Goal: Task Accomplishment & Management: Complete application form

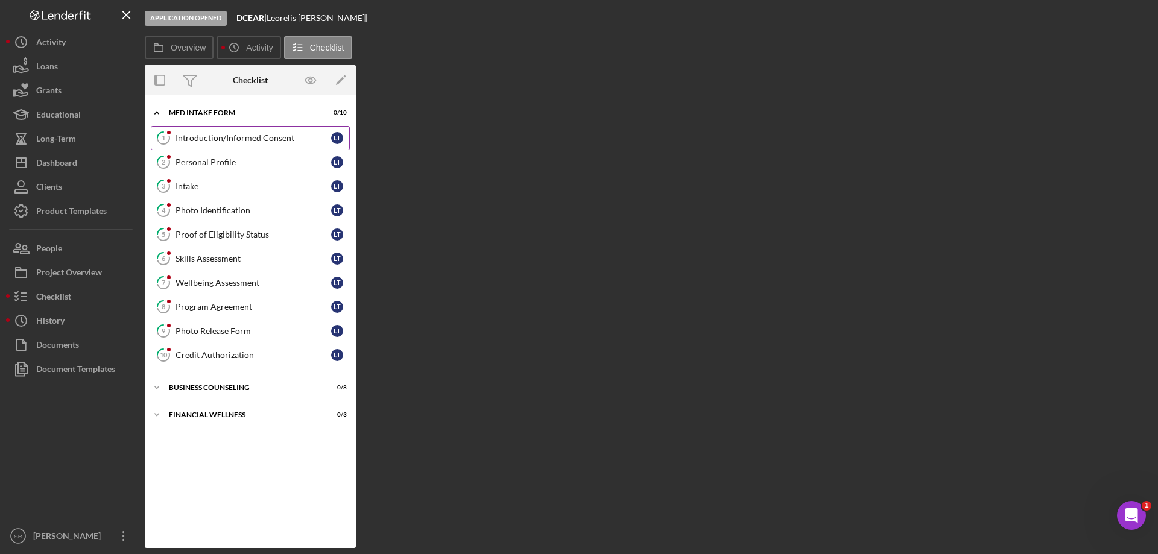
click at [237, 145] on link "1 Introduction/Informed Consent L T" at bounding box center [250, 138] width 199 height 24
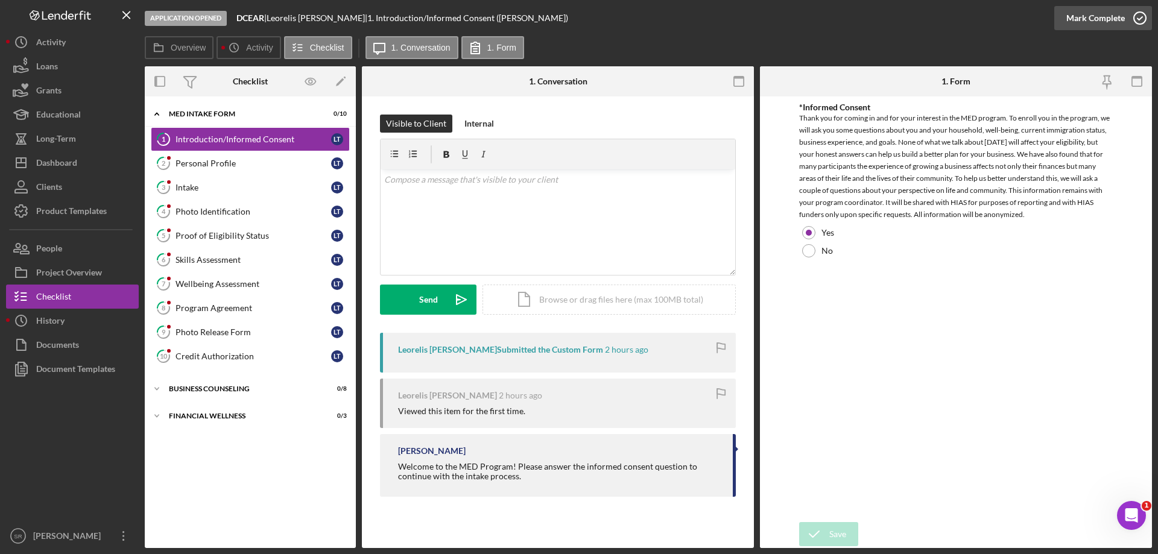
click at [1131, 22] on icon "button" at bounding box center [1139, 18] width 30 height 30
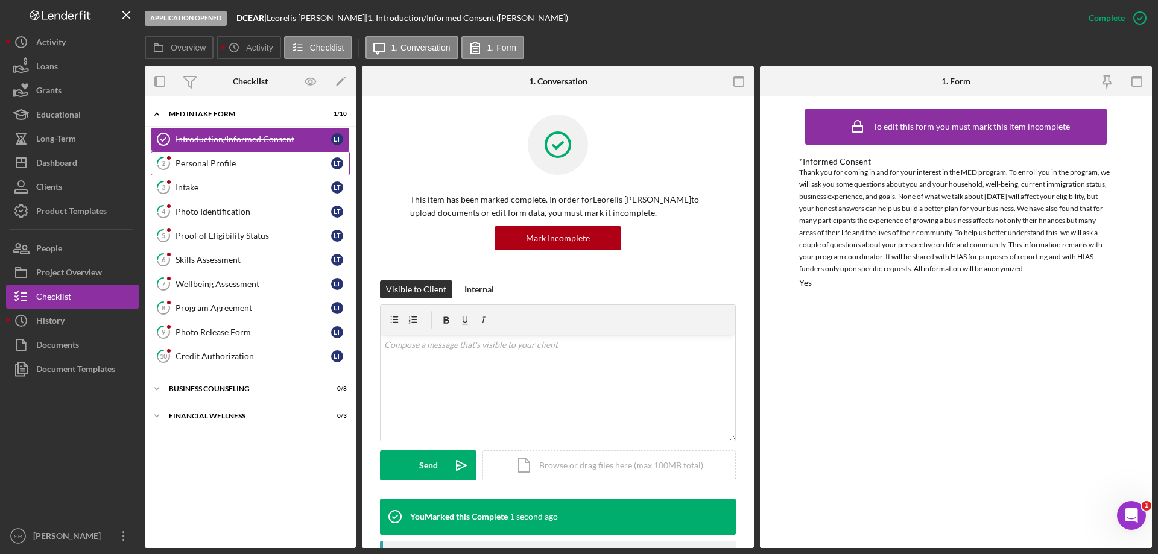
click at [226, 170] on link "2 Personal Profile L T" at bounding box center [250, 163] width 199 height 24
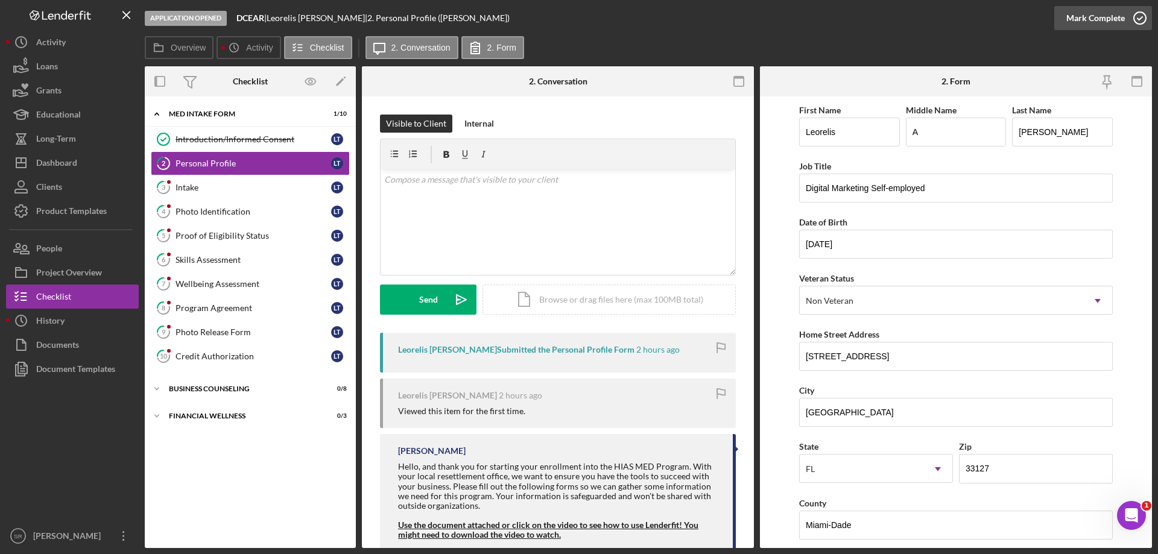
click at [1129, 17] on icon "button" at bounding box center [1139, 18] width 30 height 30
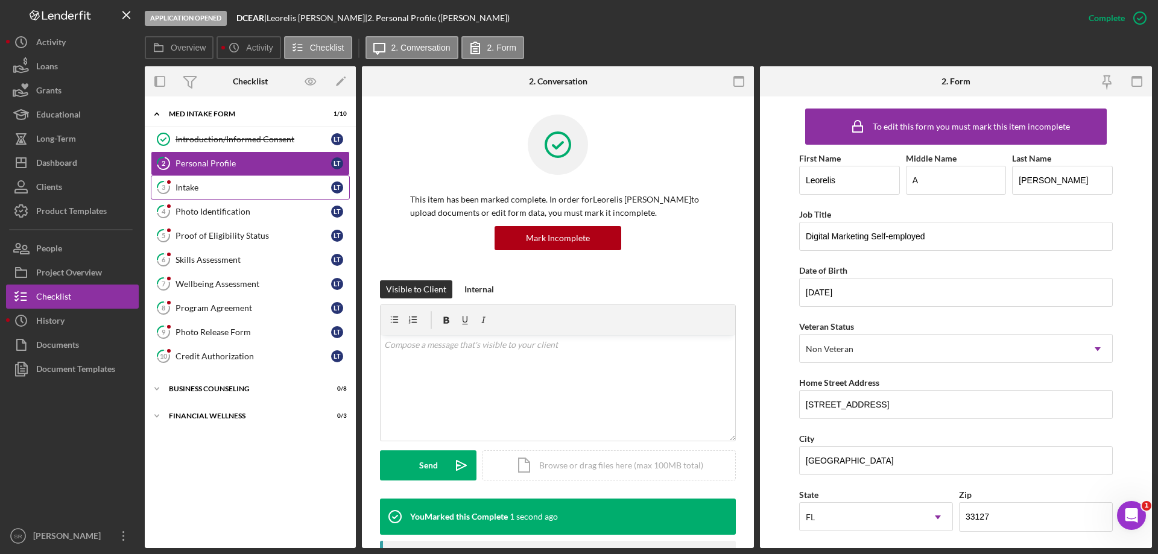
click at [226, 191] on div "Intake" at bounding box center [253, 188] width 156 height 10
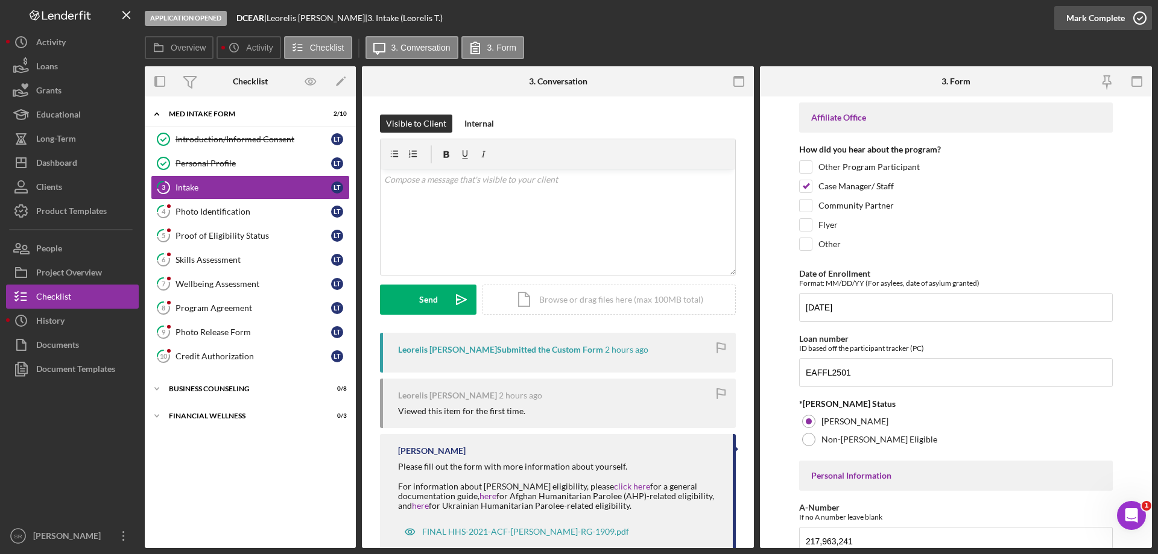
click at [1144, 20] on icon "button" at bounding box center [1139, 18] width 30 height 30
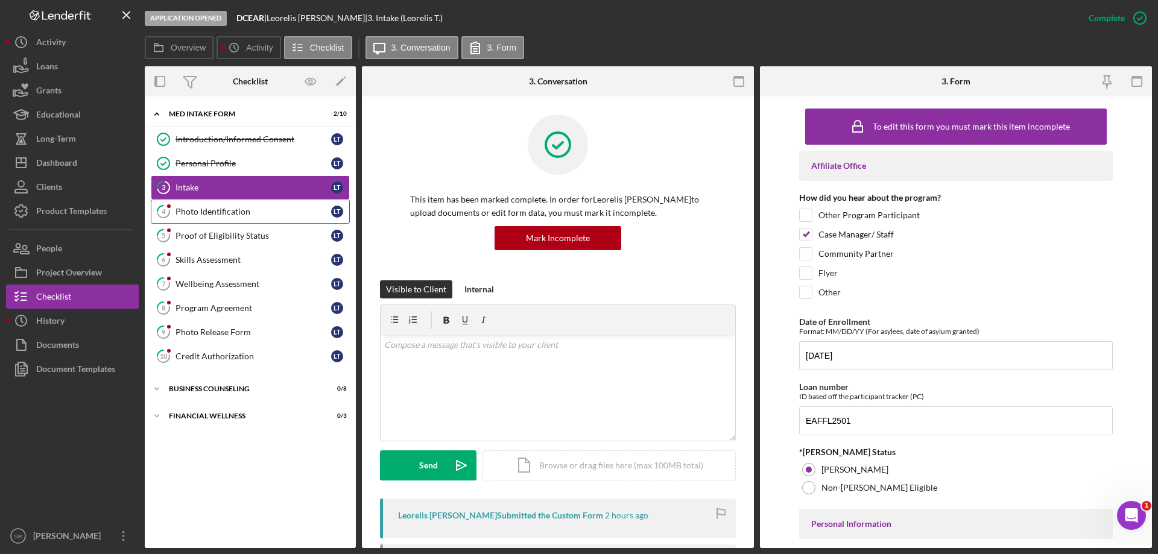
click at [210, 211] on div "Photo Identification" at bounding box center [253, 212] width 156 height 10
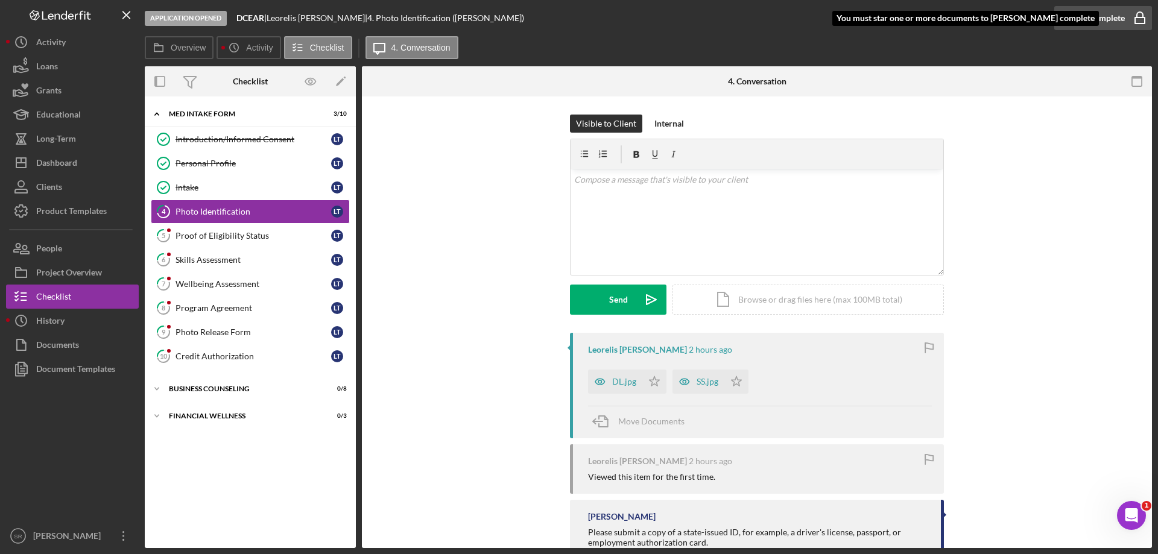
click at [1146, 14] on icon "button" at bounding box center [1139, 18] width 30 height 30
click at [1132, 24] on icon "button" at bounding box center [1139, 18] width 30 height 30
click at [1136, 20] on icon "button" at bounding box center [1139, 18] width 30 height 30
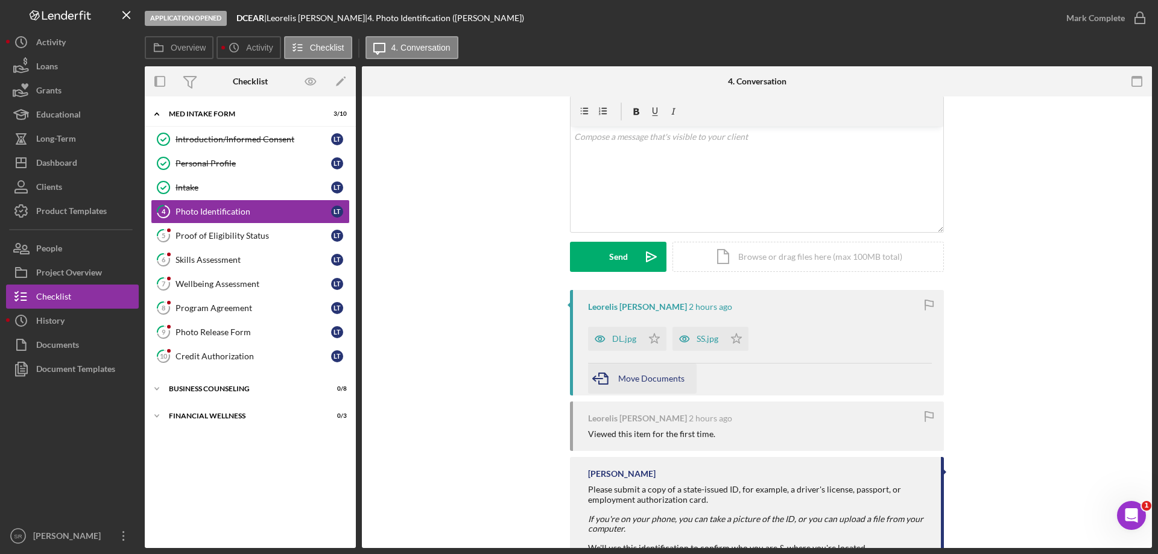
scroll to position [87, 0]
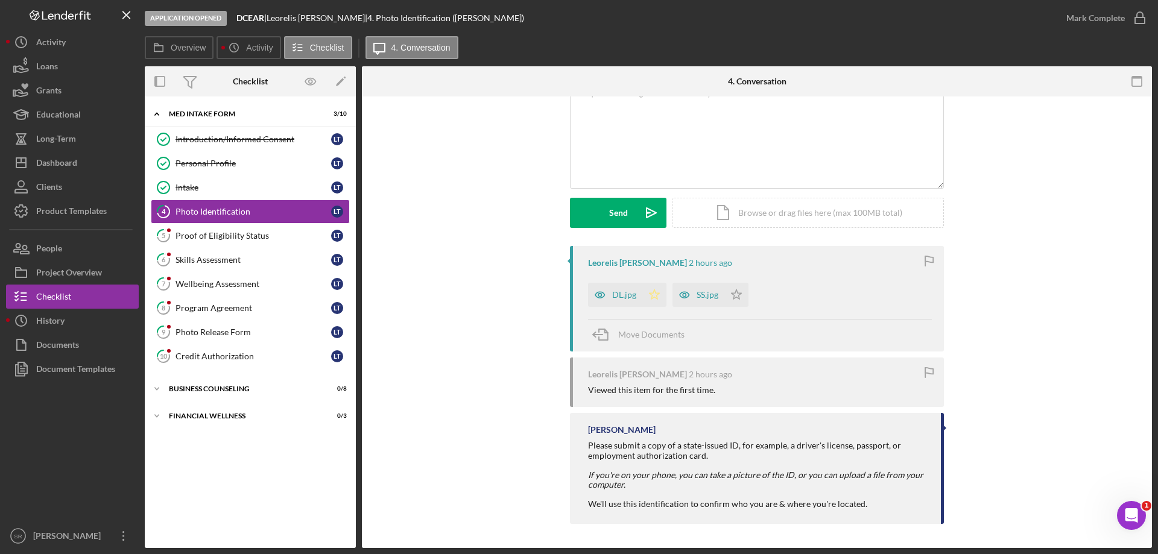
click at [658, 292] on icon "Icon/Star" at bounding box center [654, 295] width 24 height 24
click at [731, 295] on polygon "button" at bounding box center [736, 294] width 10 height 10
click at [1135, 22] on icon "button" at bounding box center [1139, 18] width 30 height 30
click at [227, 230] on link "5 Proof of Eligibility Status L T" at bounding box center [250, 236] width 199 height 24
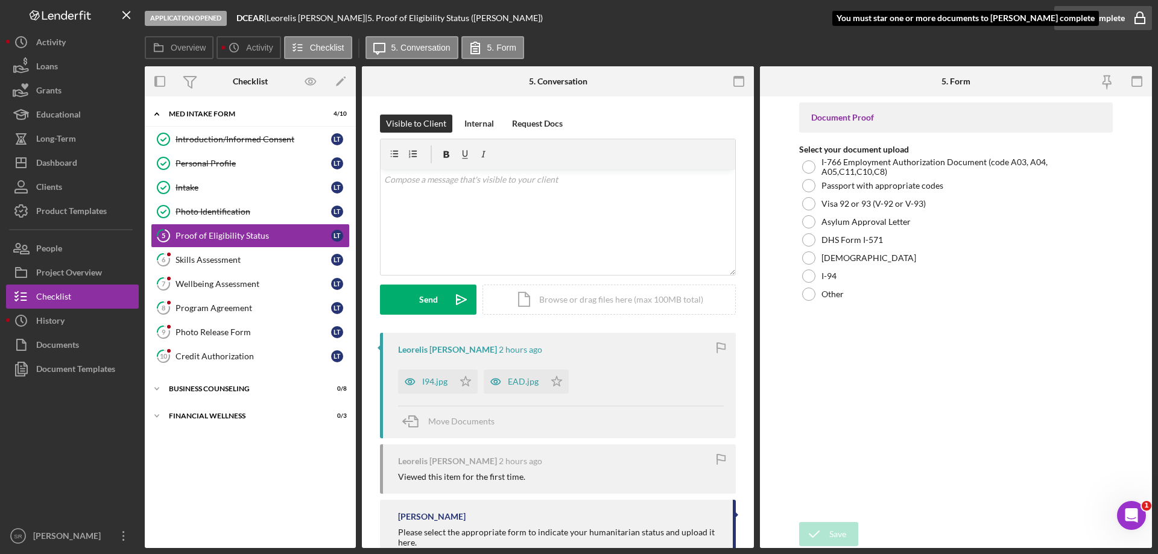
click at [1138, 11] on icon "button" at bounding box center [1139, 18] width 30 height 30
click at [1139, 21] on icon "button" at bounding box center [1139, 18] width 30 height 30
click at [464, 381] on icon "Icon/Star" at bounding box center [465, 382] width 24 height 24
click at [557, 379] on polygon "button" at bounding box center [557, 381] width 10 height 10
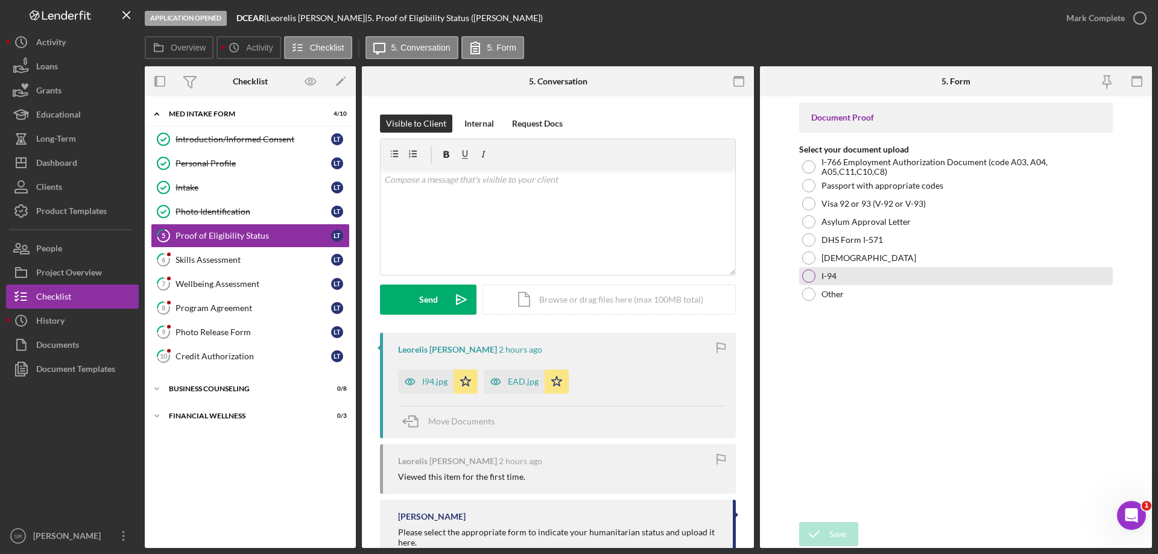
click at [865, 271] on div "I-94" at bounding box center [956, 276] width 314 height 18
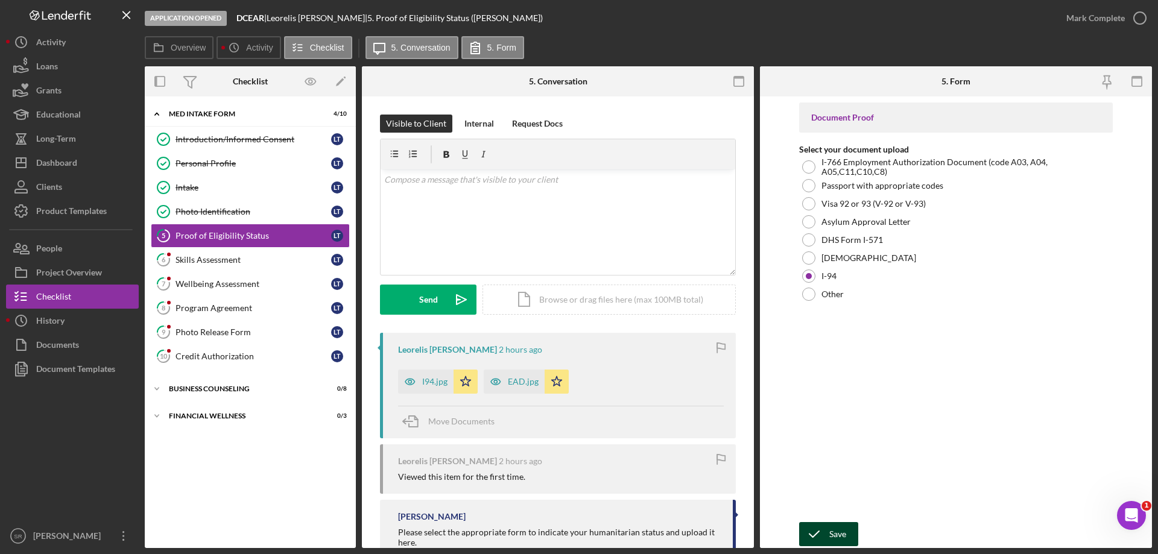
click at [830, 534] on div "Save" at bounding box center [837, 534] width 17 height 24
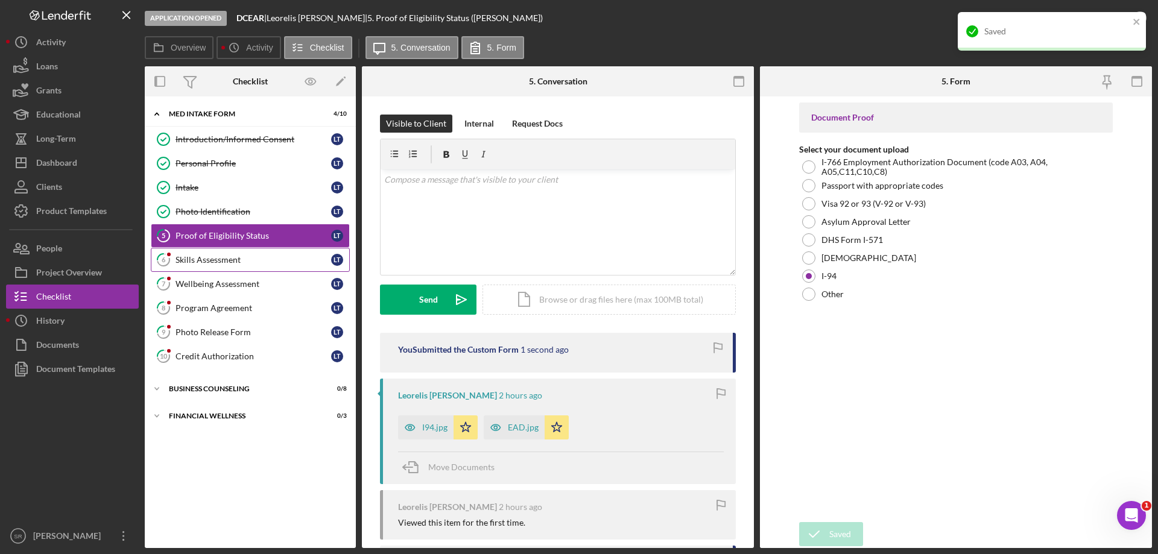
click at [241, 261] on div "Skills Assessment" at bounding box center [253, 260] width 156 height 10
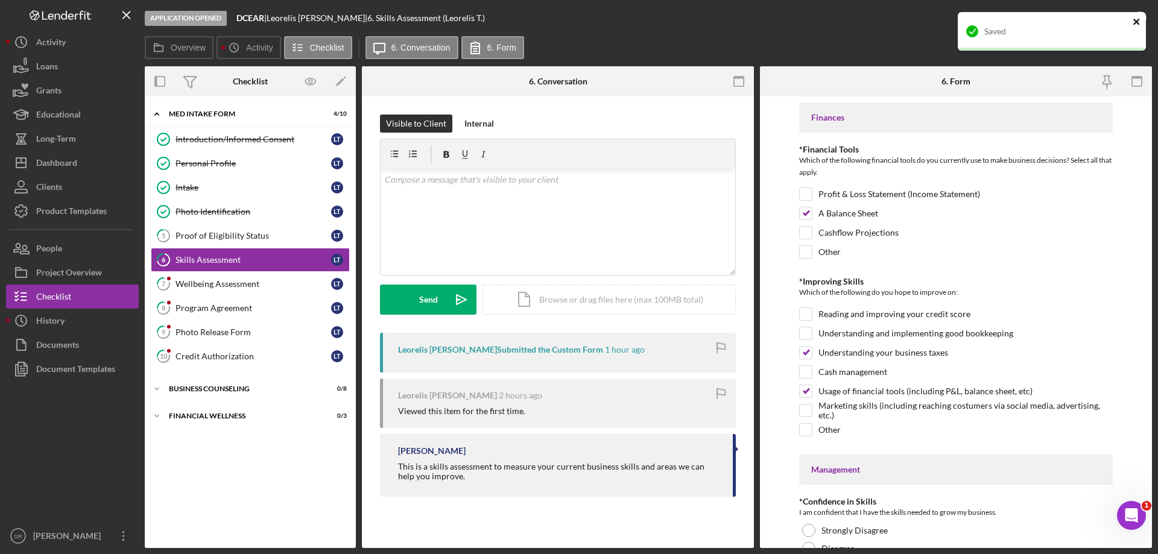
click at [1136, 21] on icon "close" at bounding box center [1136, 22] width 6 height 6
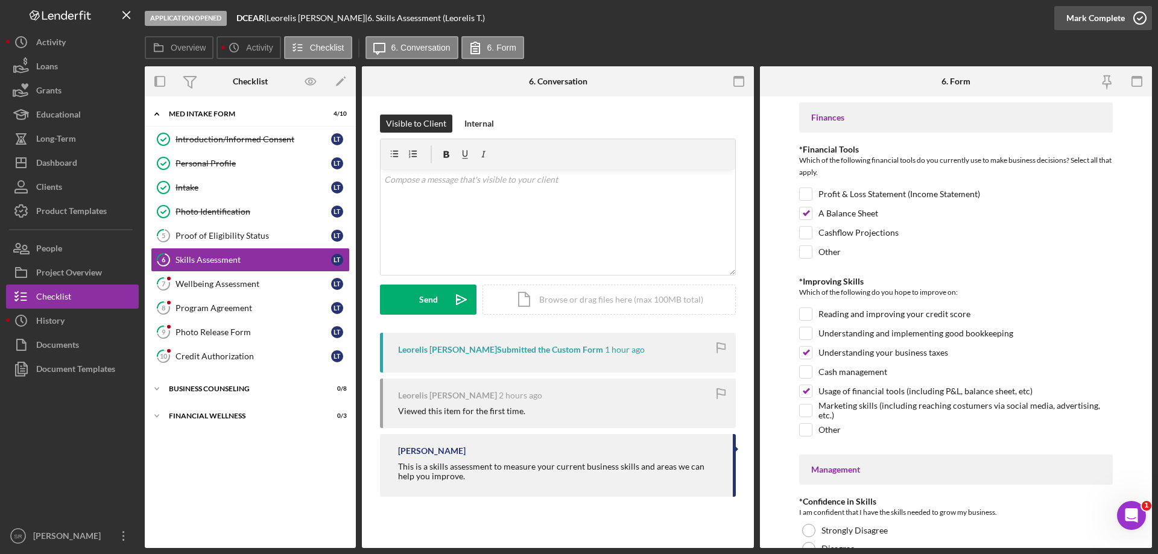
click at [1141, 16] on icon "button" at bounding box center [1139, 18] width 30 height 30
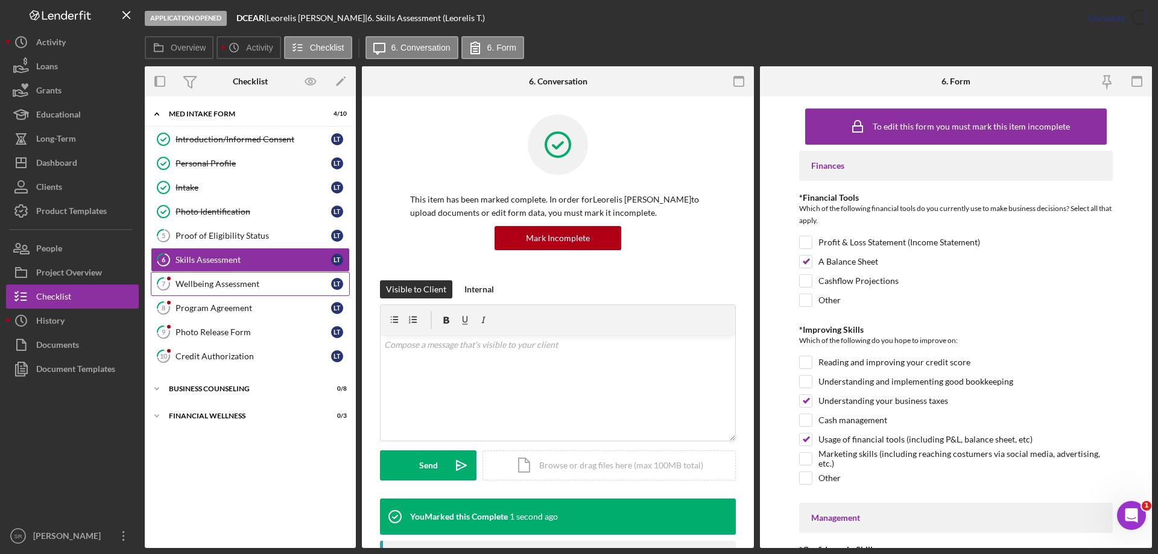
click at [261, 276] on link "7 Wellbeing Assessment L T" at bounding box center [250, 284] width 199 height 24
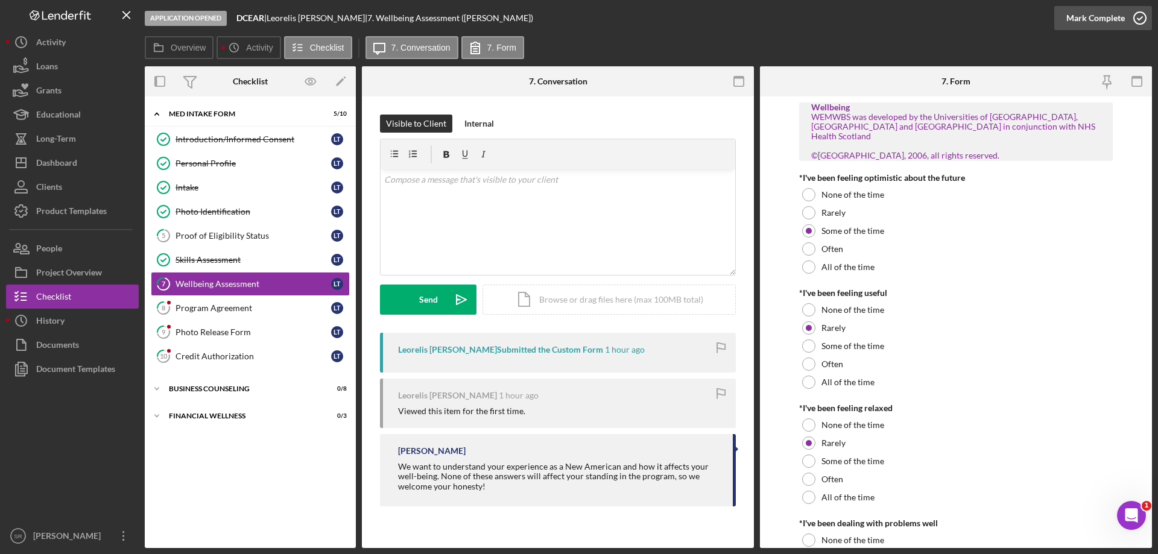
click at [1138, 25] on icon "button" at bounding box center [1139, 18] width 30 height 30
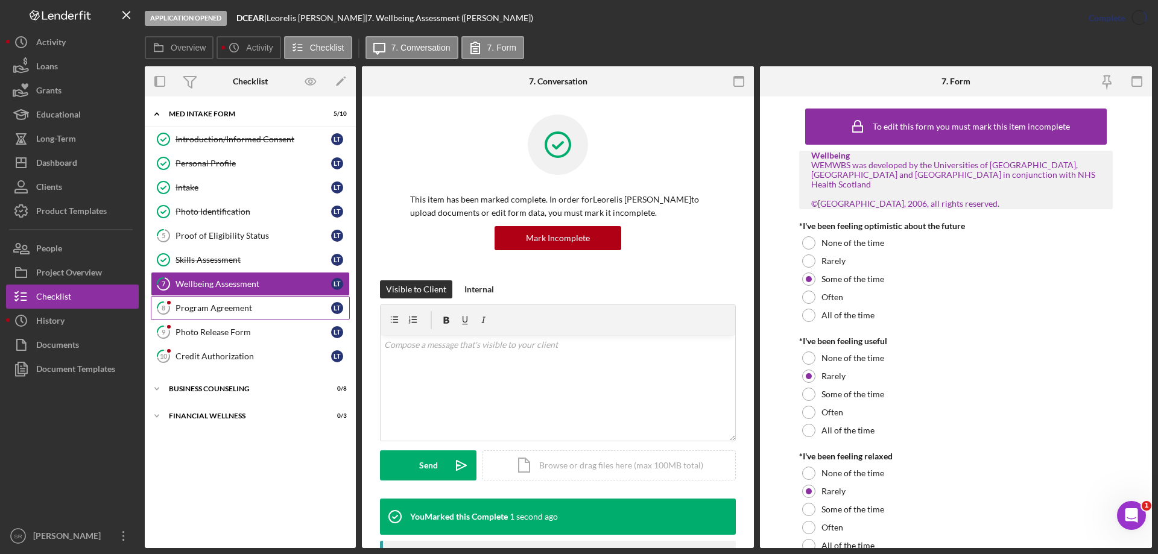
click at [249, 312] on div "Program Agreement" at bounding box center [253, 308] width 156 height 10
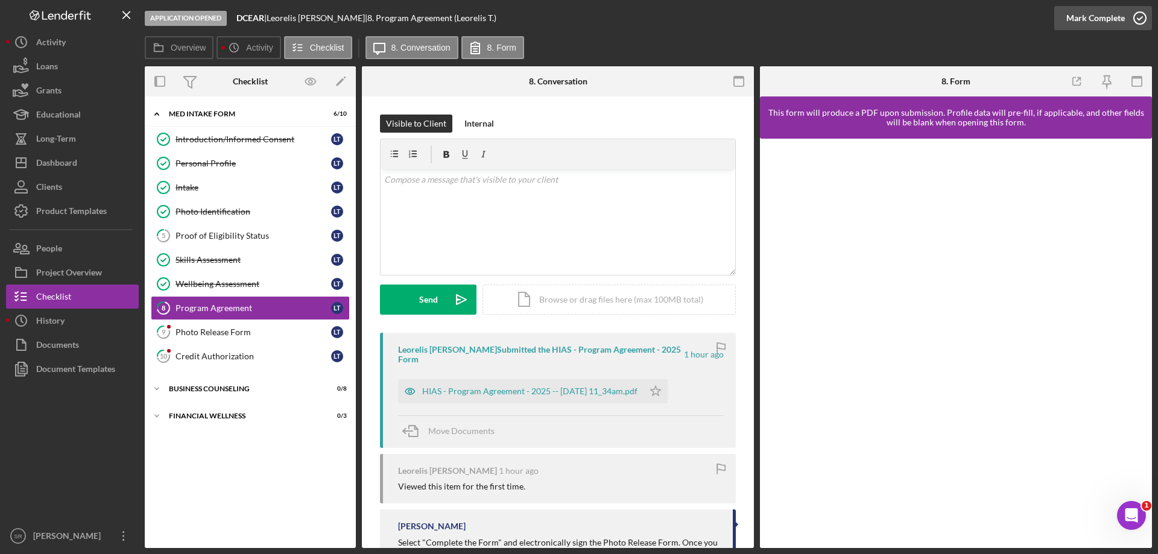
click at [1134, 17] on icon "button" at bounding box center [1139, 18] width 30 height 30
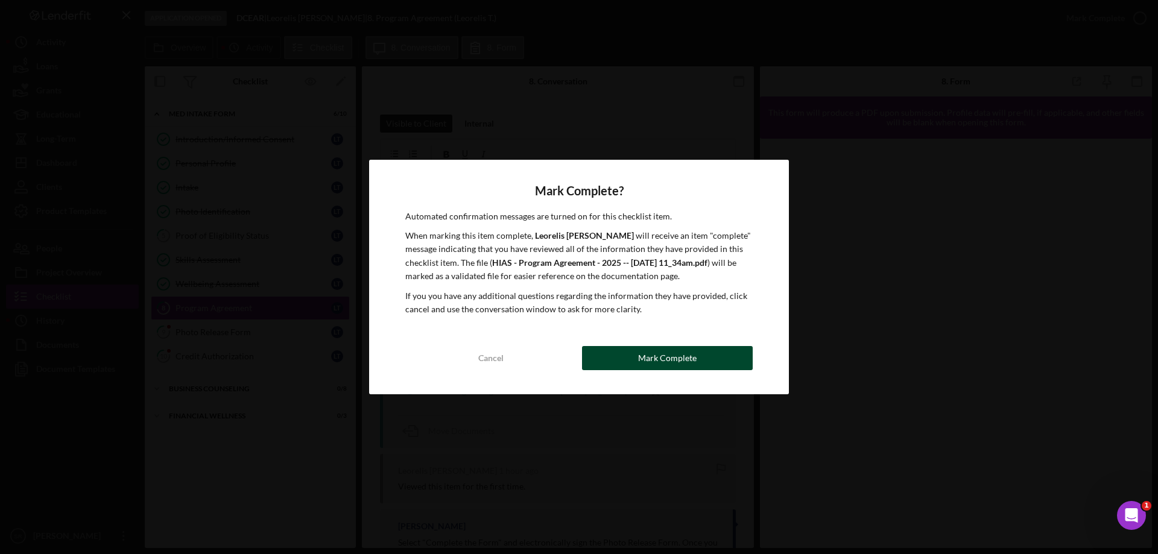
click at [679, 351] on div "Mark Complete" at bounding box center [667, 358] width 58 height 24
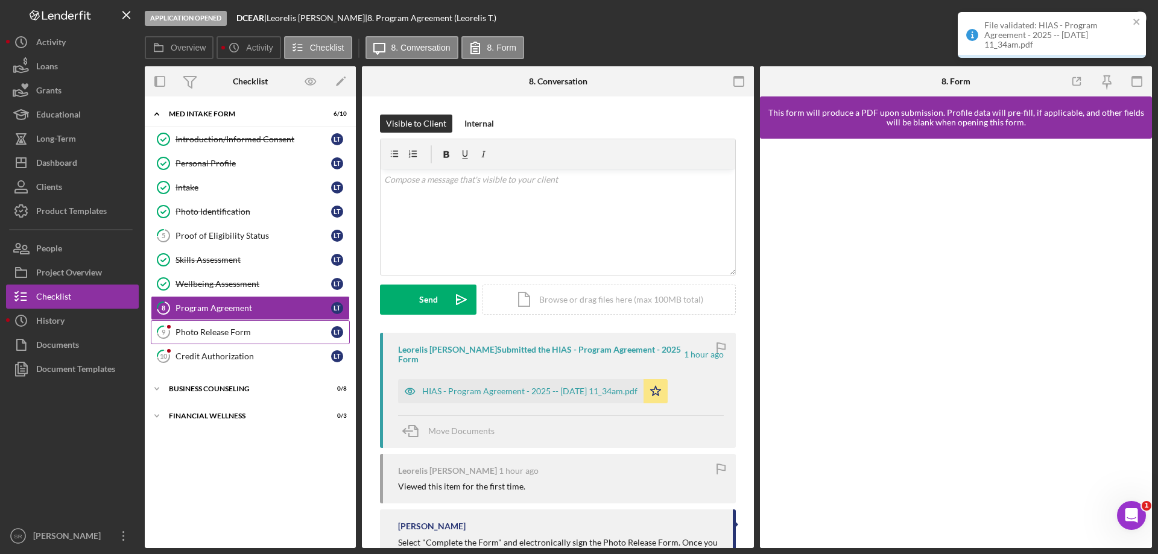
click at [211, 332] on div "Photo Release Form" at bounding box center [253, 332] width 156 height 10
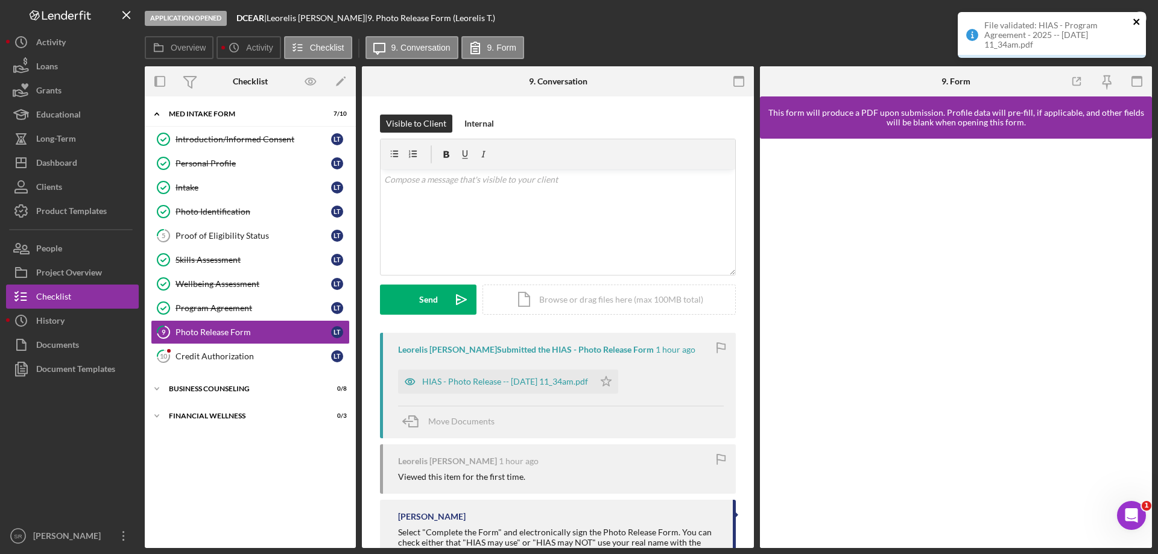
click at [1134, 22] on icon "close" at bounding box center [1136, 22] width 8 height 10
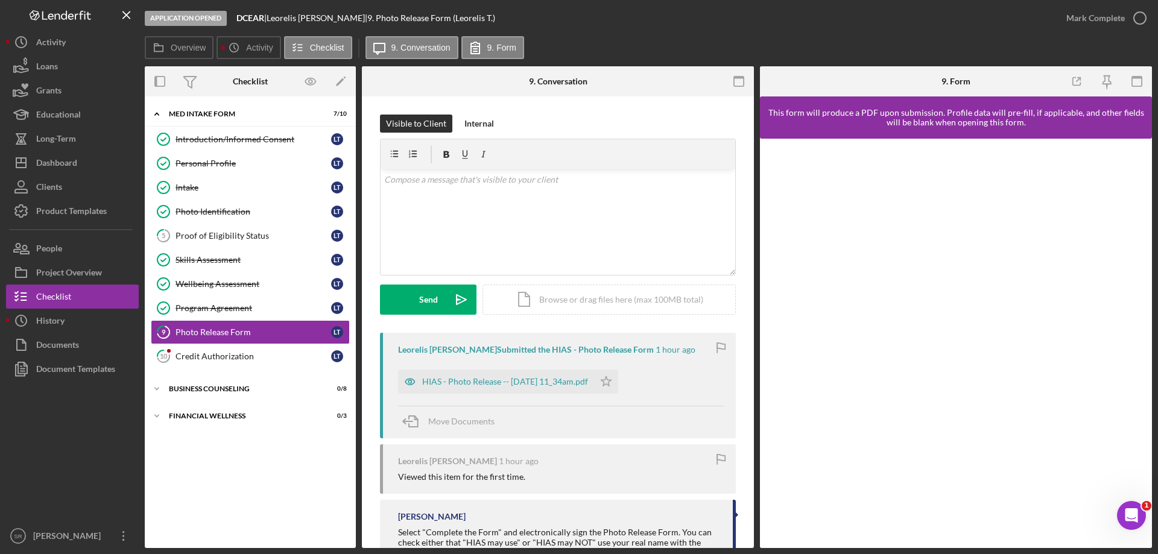
click at [1143, 14] on div "File validated: HIAS - Program Agreement - 2025 -- [DATE] 11_34am.pdf" at bounding box center [1051, 12] width 193 height 5
click at [0, 0] on icon "button" at bounding box center [0, 0] width 0 height 0
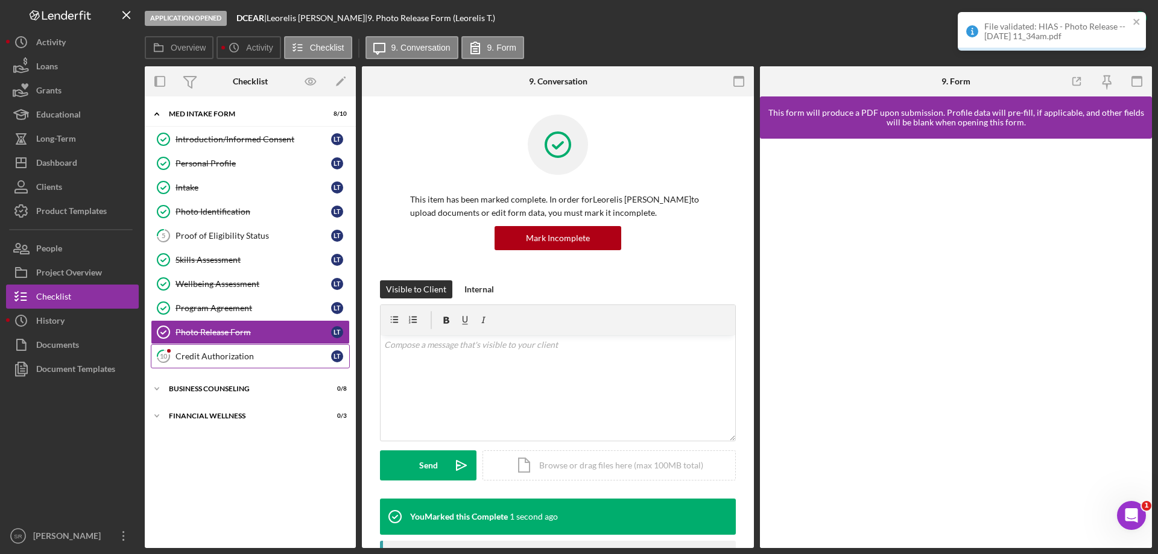
click at [247, 350] on link "10 Credit Authorization L T" at bounding box center [250, 356] width 199 height 24
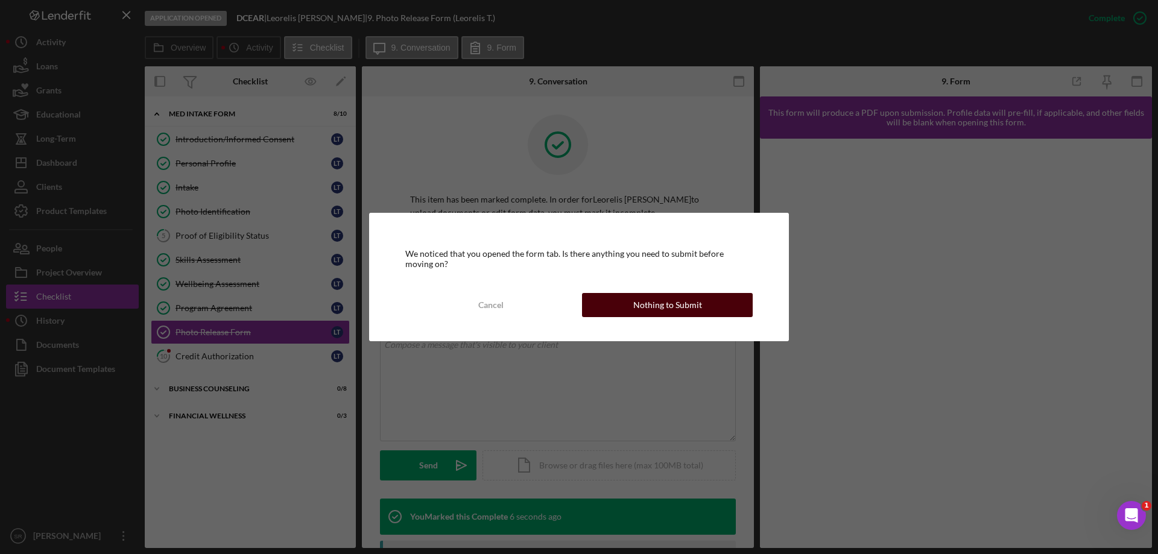
click at [629, 303] on button "Nothing to Submit" at bounding box center [667, 305] width 171 height 24
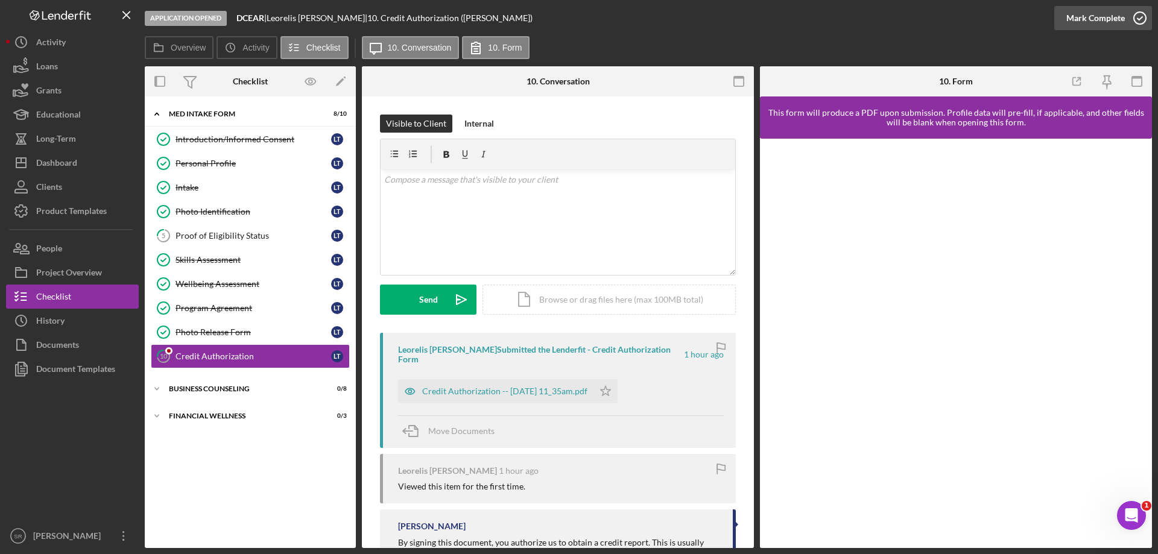
click at [1140, 19] on icon "button" at bounding box center [1139, 18] width 30 height 30
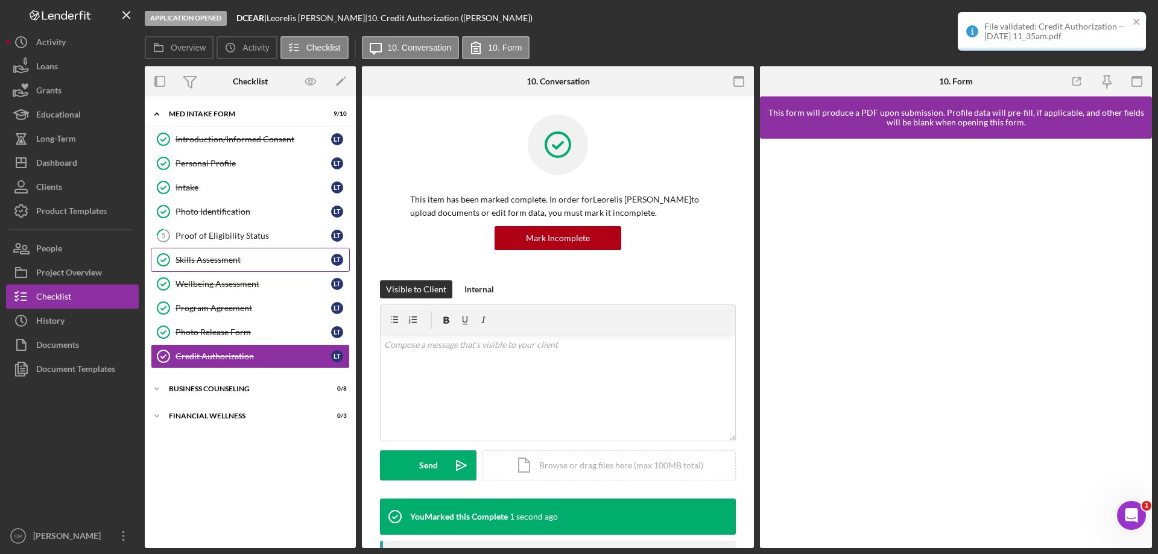
click at [244, 259] on div "Skills Assessment" at bounding box center [253, 260] width 156 height 10
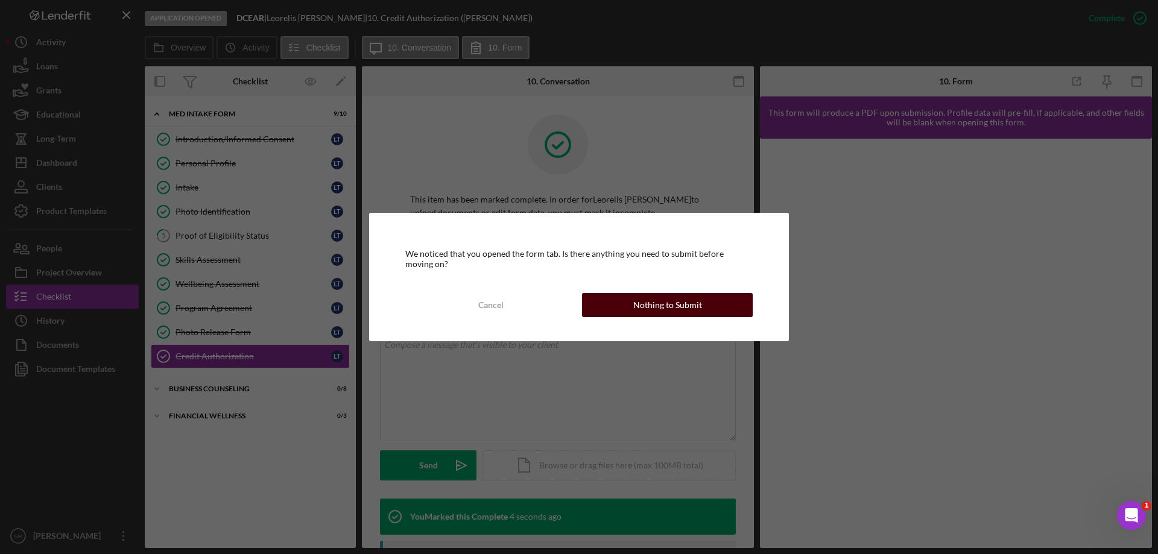
click at [640, 305] on div "Nothing to Submit" at bounding box center [667, 305] width 69 height 24
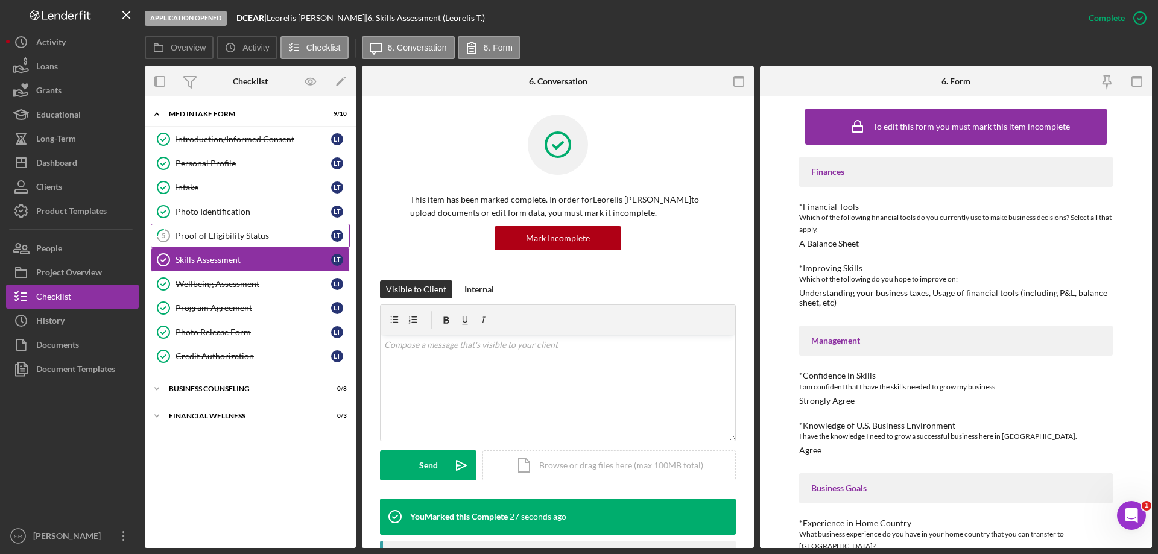
click at [249, 247] on link "5 Proof of Eligibility Status L T" at bounding box center [250, 236] width 199 height 24
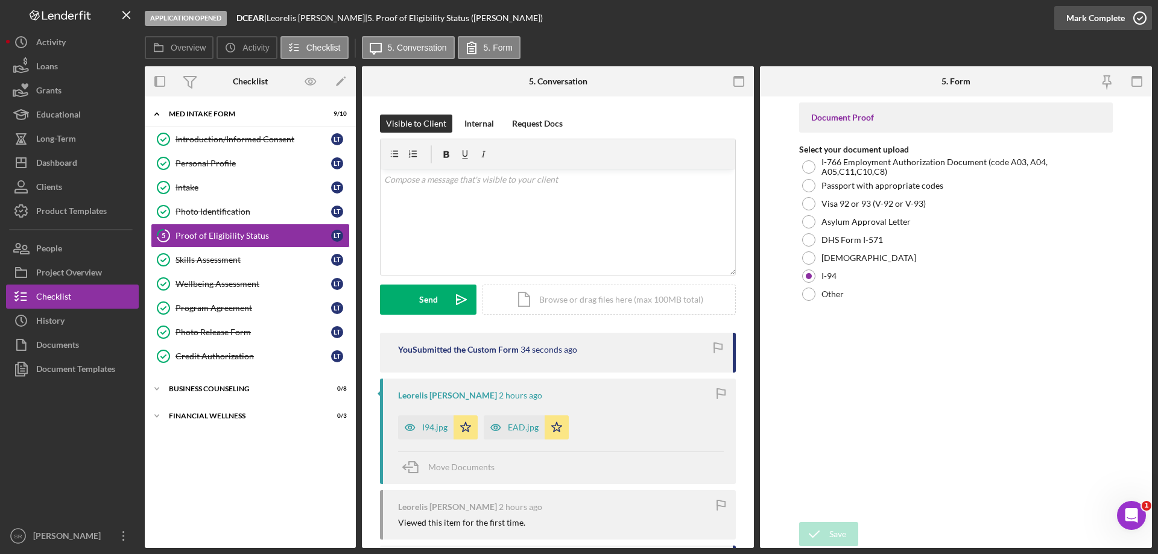
click at [1138, 11] on icon "button" at bounding box center [1139, 18] width 30 height 30
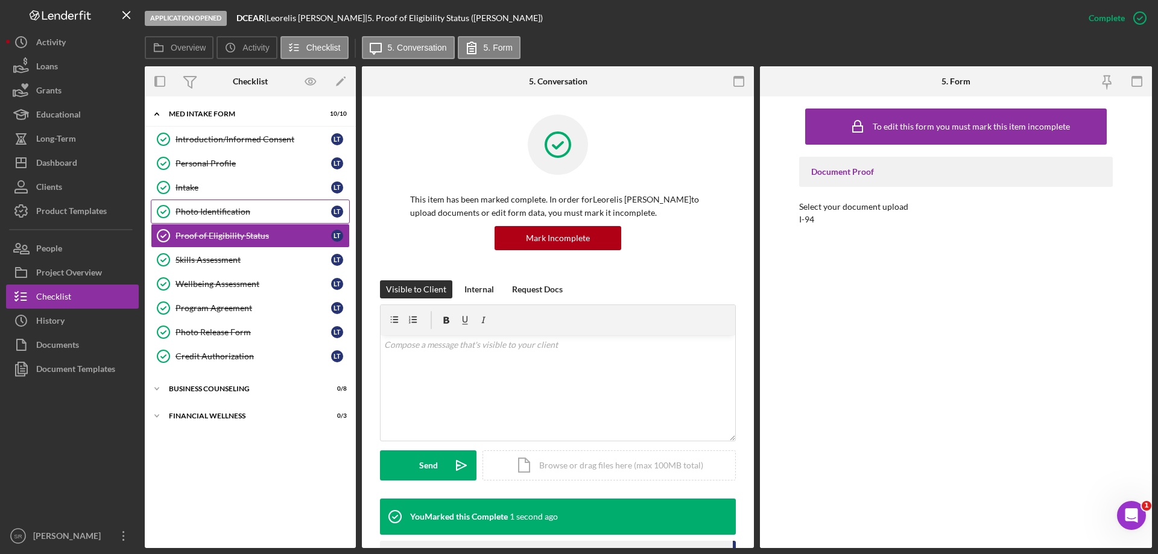
click at [218, 204] on link "Photo Identification Photo Identification L T" at bounding box center [250, 212] width 199 height 24
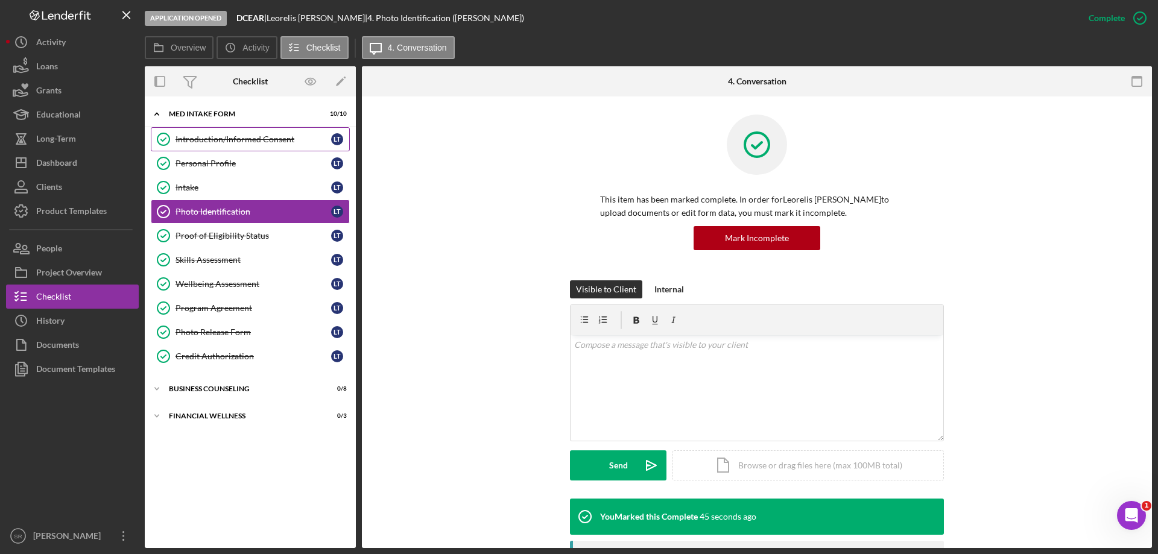
click at [243, 142] on div "Introduction/Informed Consent" at bounding box center [253, 139] width 156 height 10
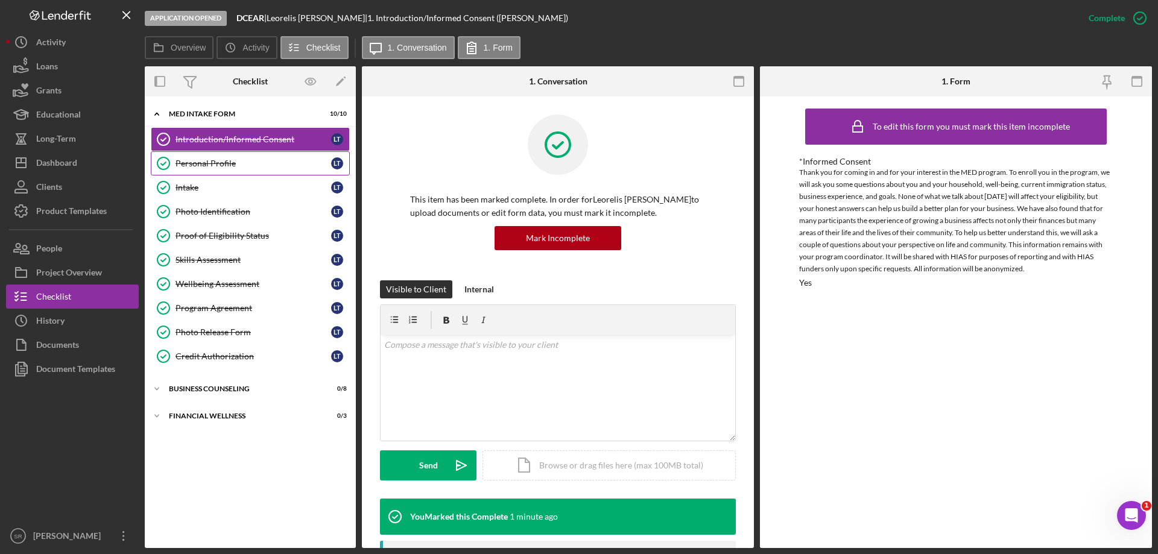
click at [221, 174] on link "Personal Profile Personal Profile L T" at bounding box center [250, 163] width 199 height 24
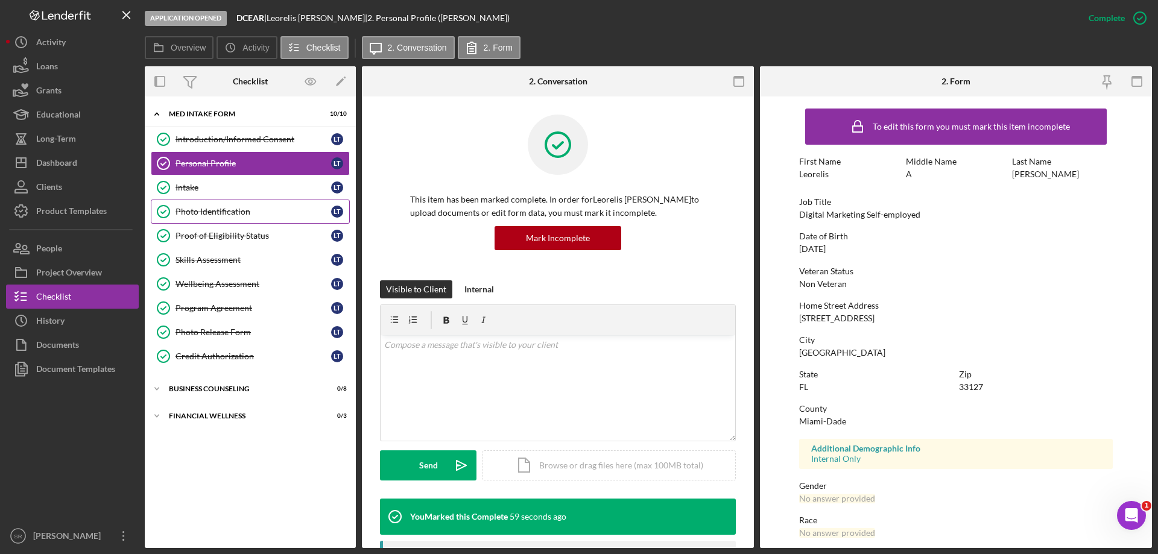
click at [204, 207] on div "Photo Identification" at bounding box center [253, 212] width 156 height 10
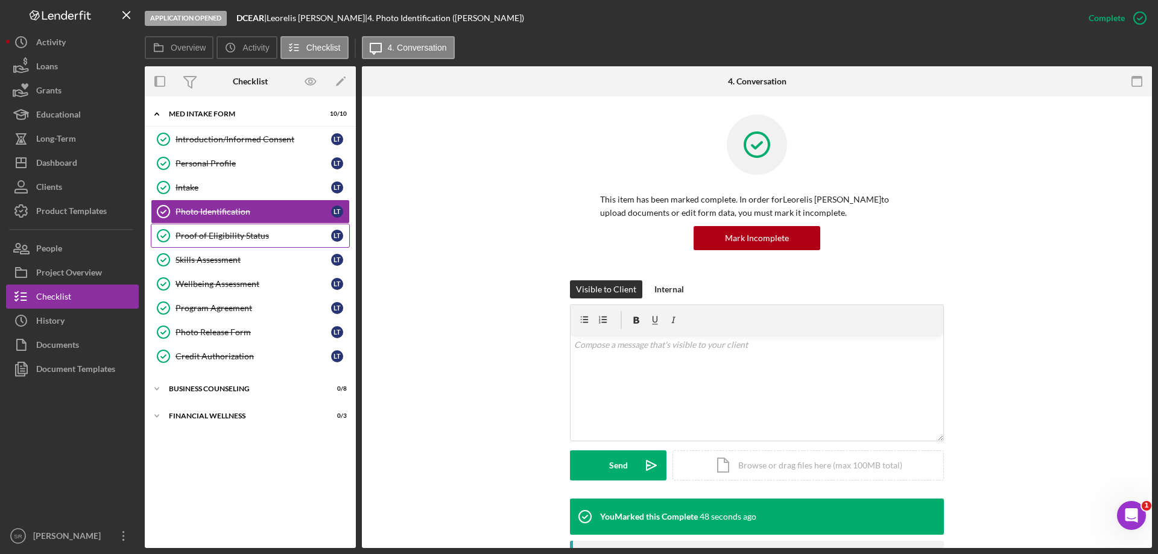
click at [210, 239] on div "Proof of Eligibility Status" at bounding box center [253, 236] width 156 height 10
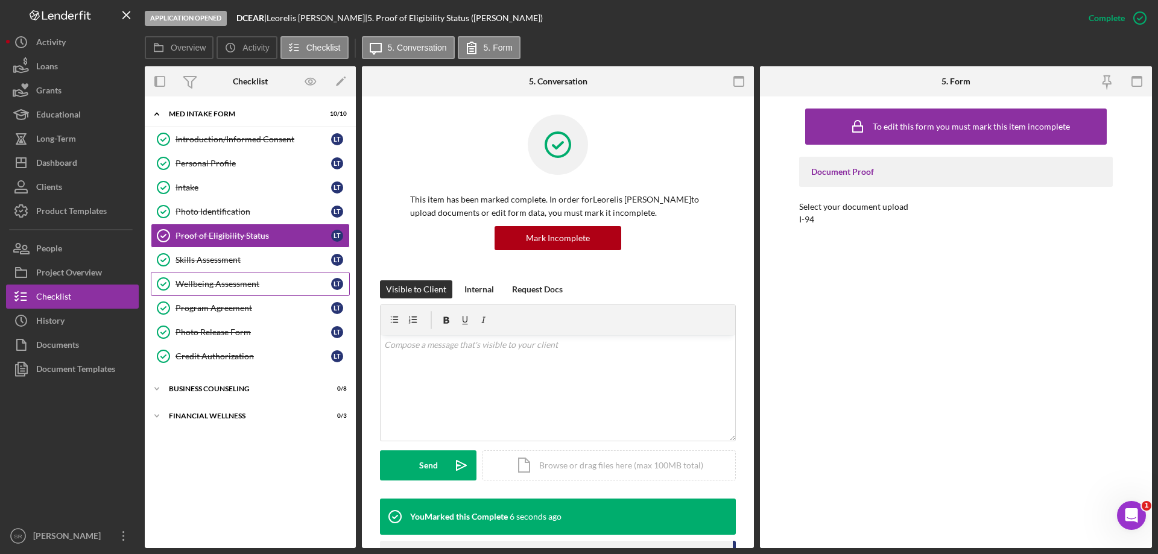
click at [207, 273] on link "Wellbeing Assessment Wellbeing Assessment L T" at bounding box center [250, 284] width 199 height 24
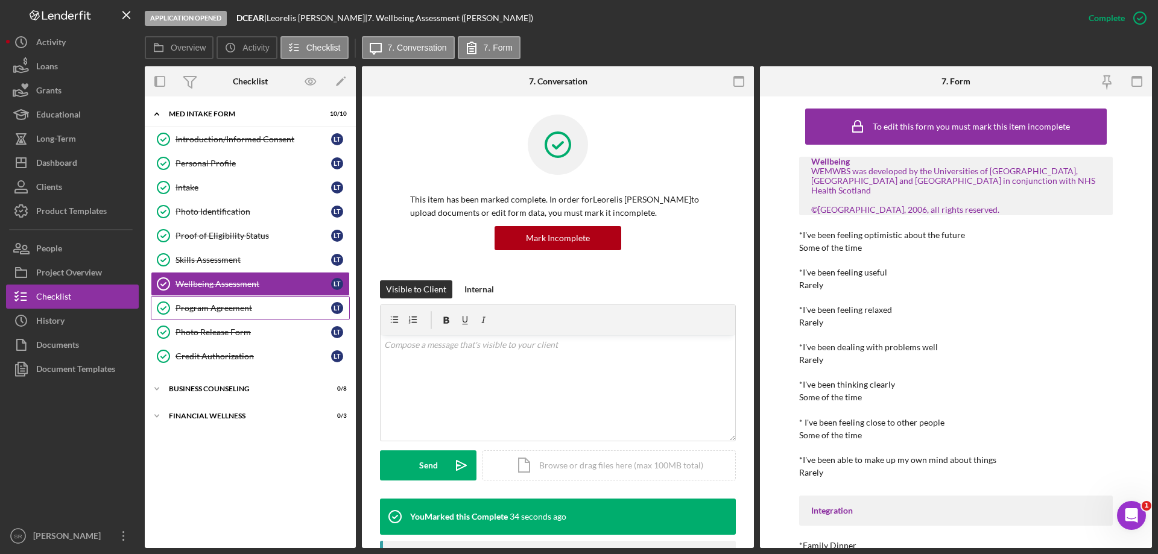
click at [206, 300] on link "Program Agreement Program Agreement L T" at bounding box center [250, 308] width 199 height 24
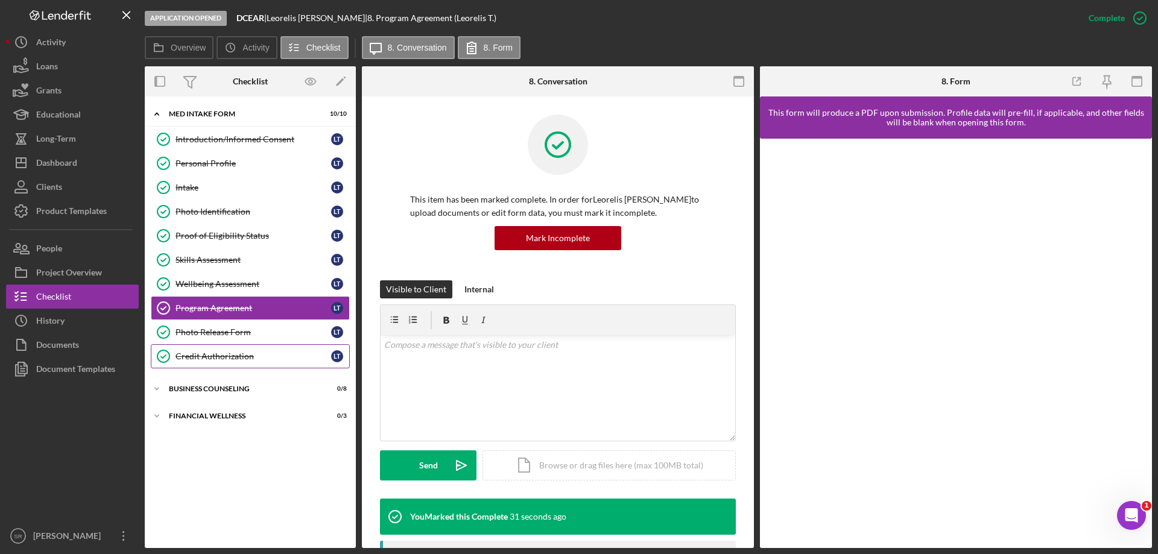
click at [213, 344] on link "Credit Authorization Credit Authorization L T" at bounding box center [250, 356] width 199 height 24
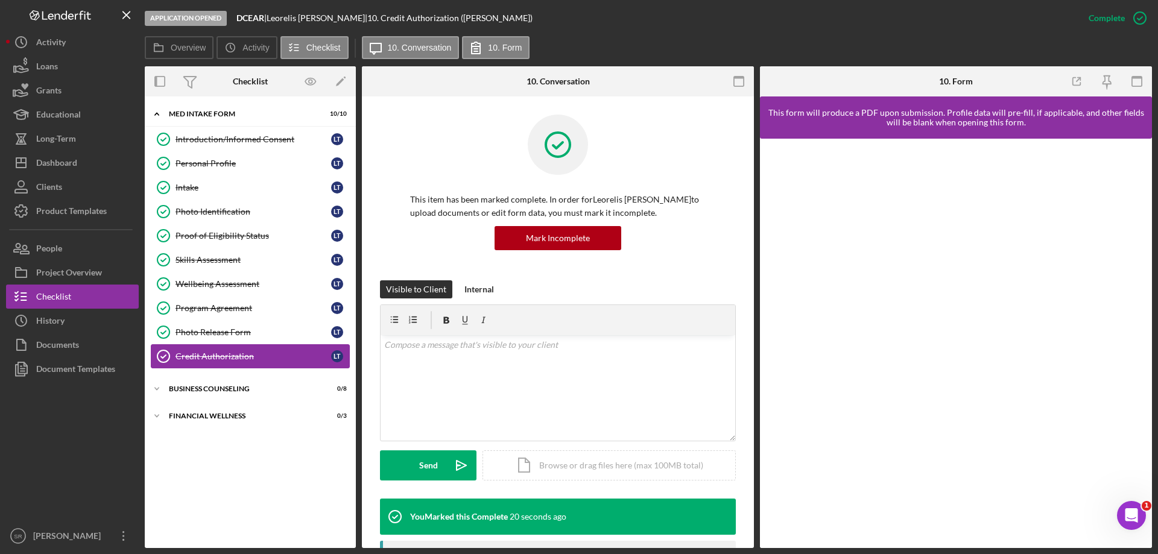
click at [216, 357] on div "Credit Authorization" at bounding box center [253, 357] width 156 height 10
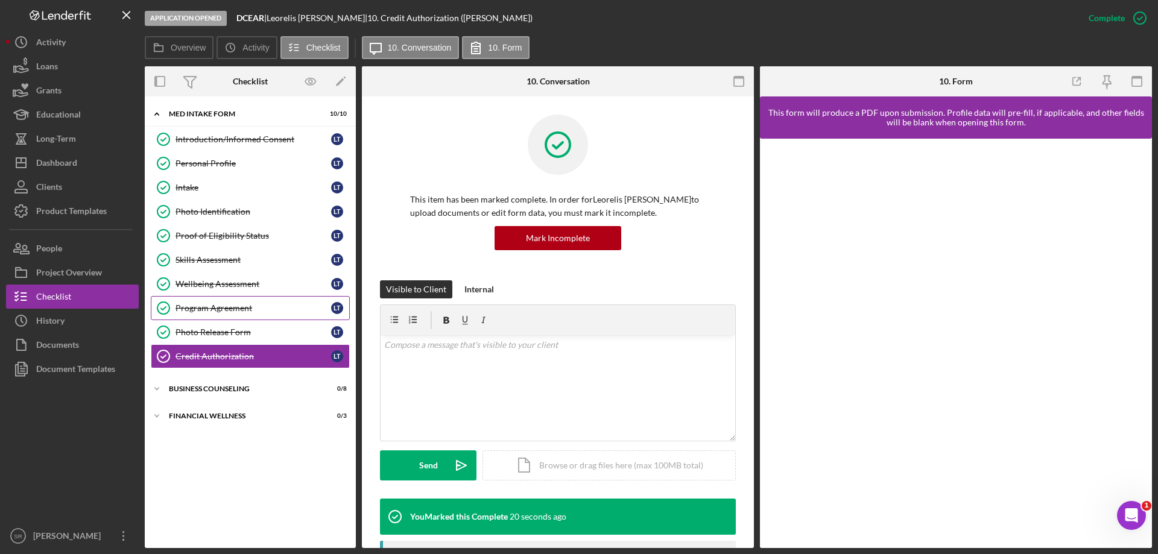
click at [232, 301] on link "Program Agreement Program Agreement L T" at bounding box center [250, 308] width 199 height 24
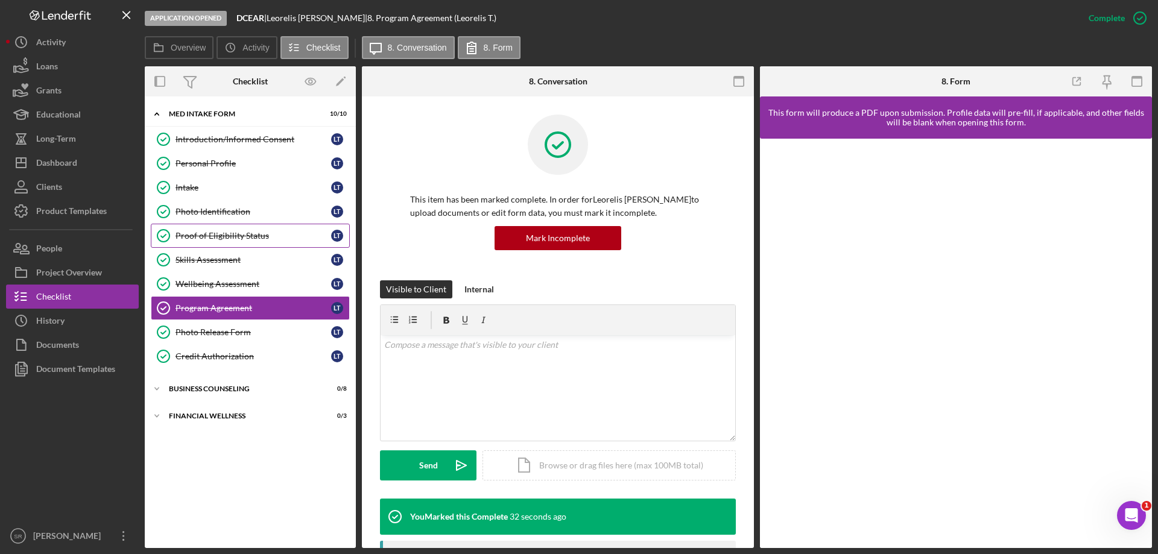
click at [230, 238] on div "Proof of Eligibility Status" at bounding box center [253, 236] width 156 height 10
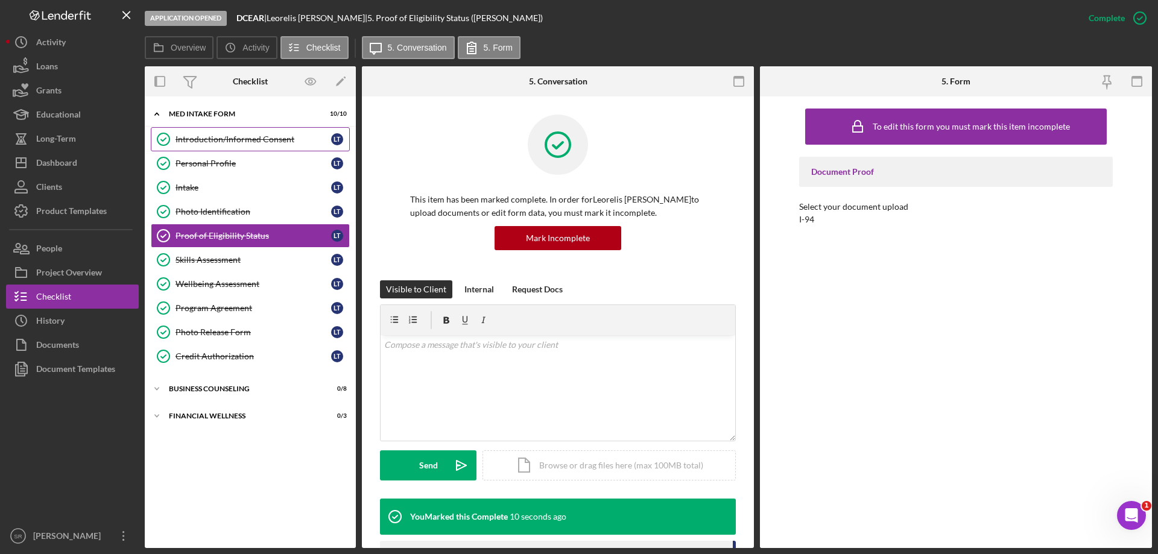
click at [230, 150] on link "Introduction/Informed Consent Introduction/Informed Consent L T" at bounding box center [250, 139] width 199 height 24
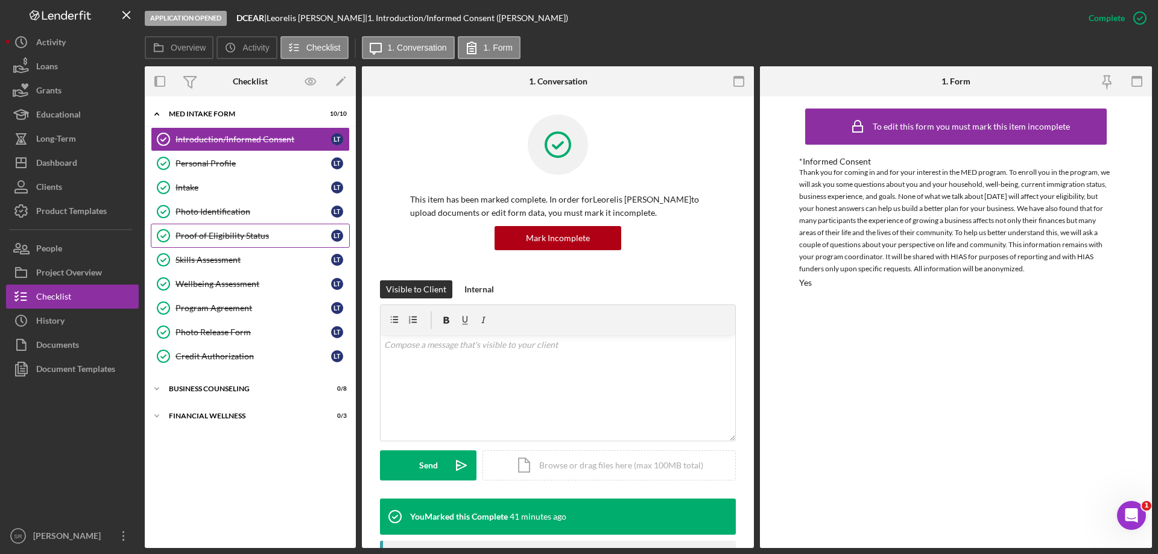
click at [203, 241] on div "Proof of Eligibility Status" at bounding box center [253, 236] width 156 height 10
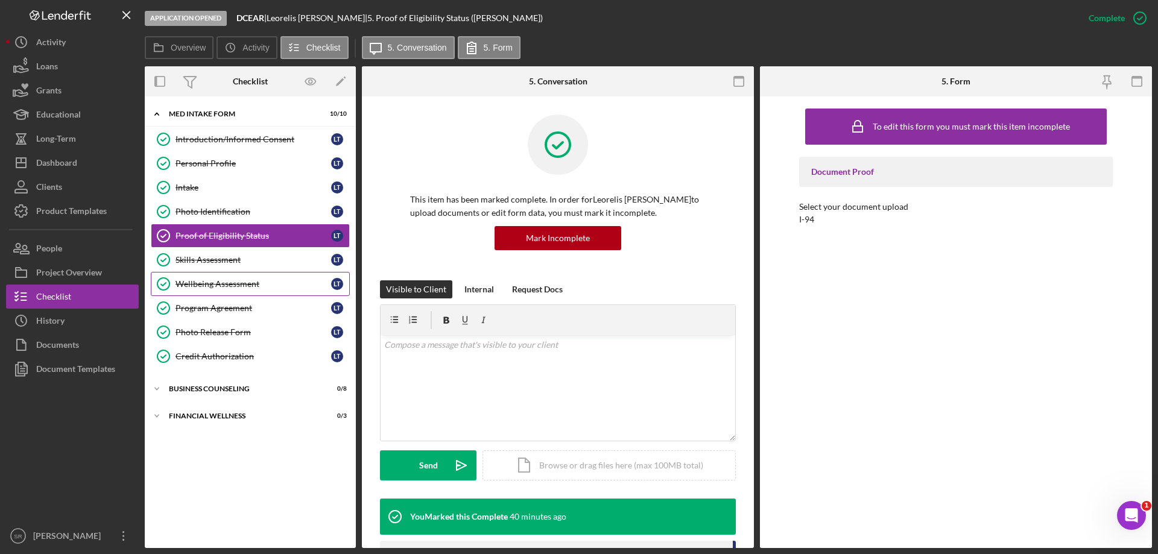
click at [242, 296] on link "Program Agreement Program Agreement L T" at bounding box center [250, 308] width 199 height 24
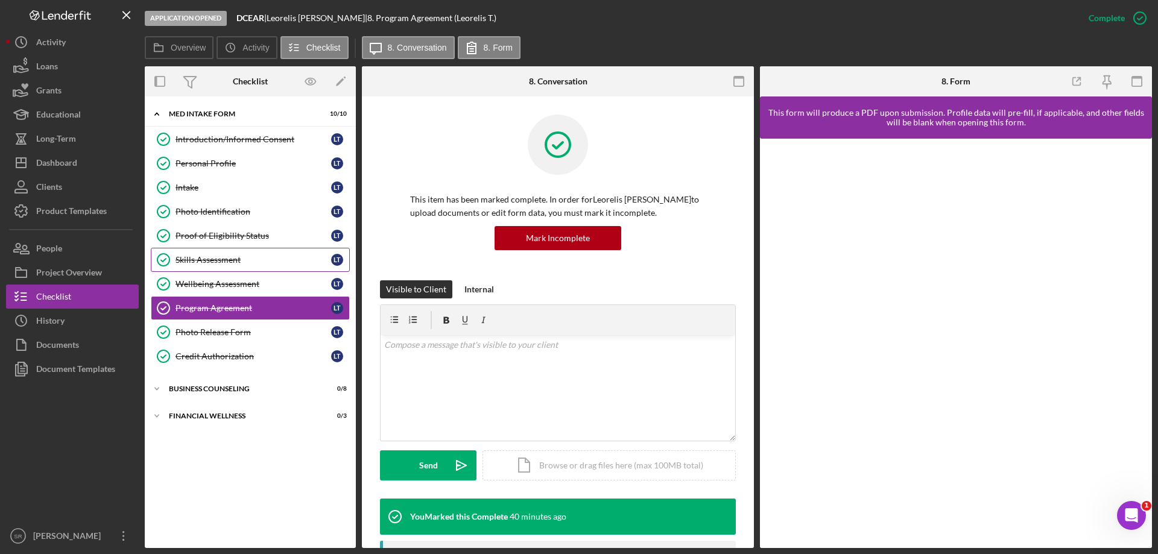
click at [204, 264] on div "Skills Assessment" at bounding box center [253, 260] width 156 height 10
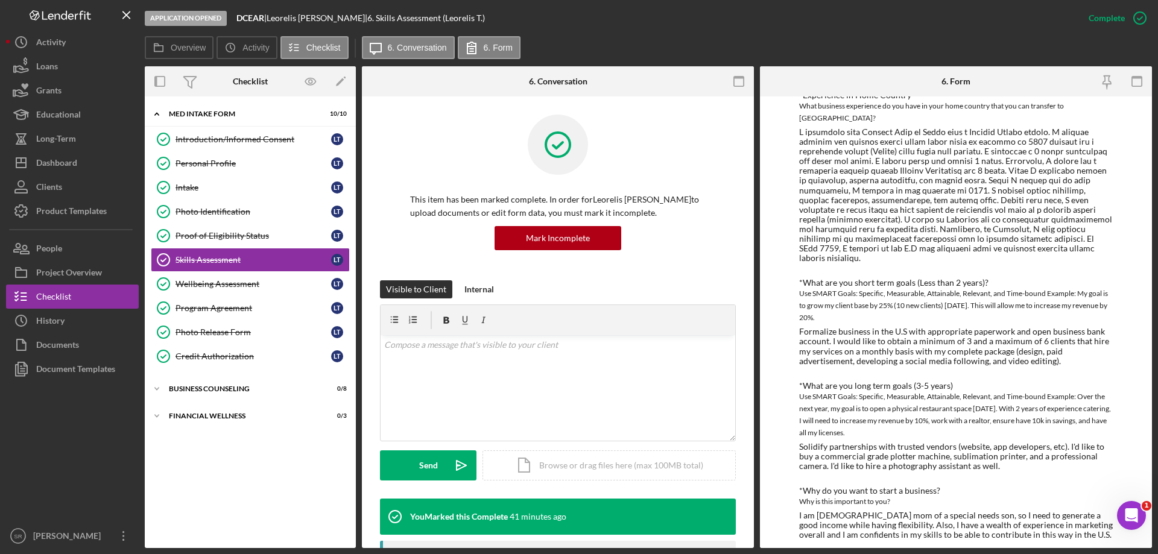
scroll to position [368, 0]
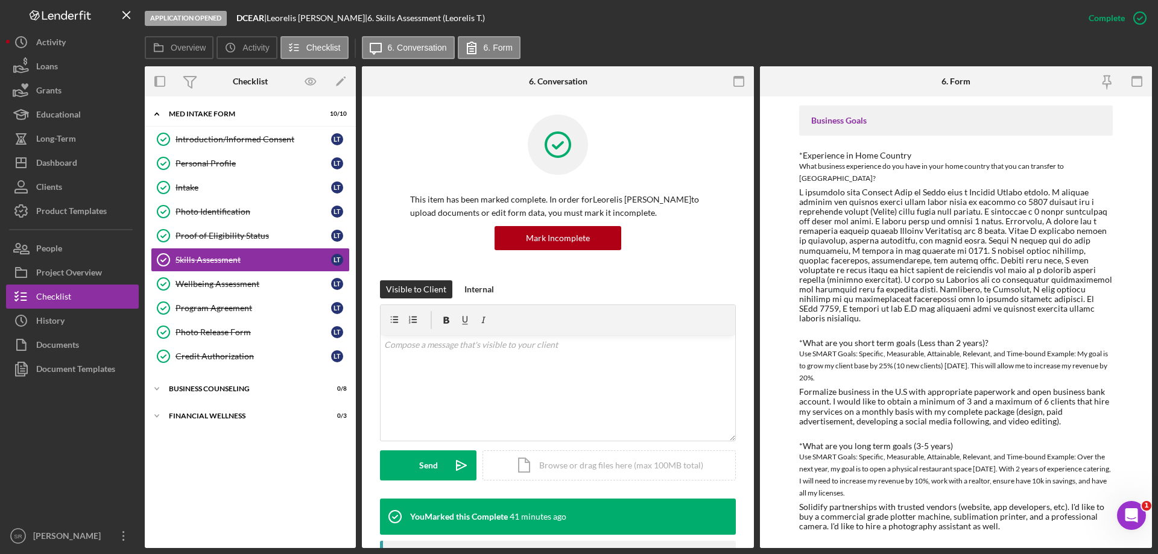
click at [799, 188] on div at bounding box center [956, 256] width 314 height 136
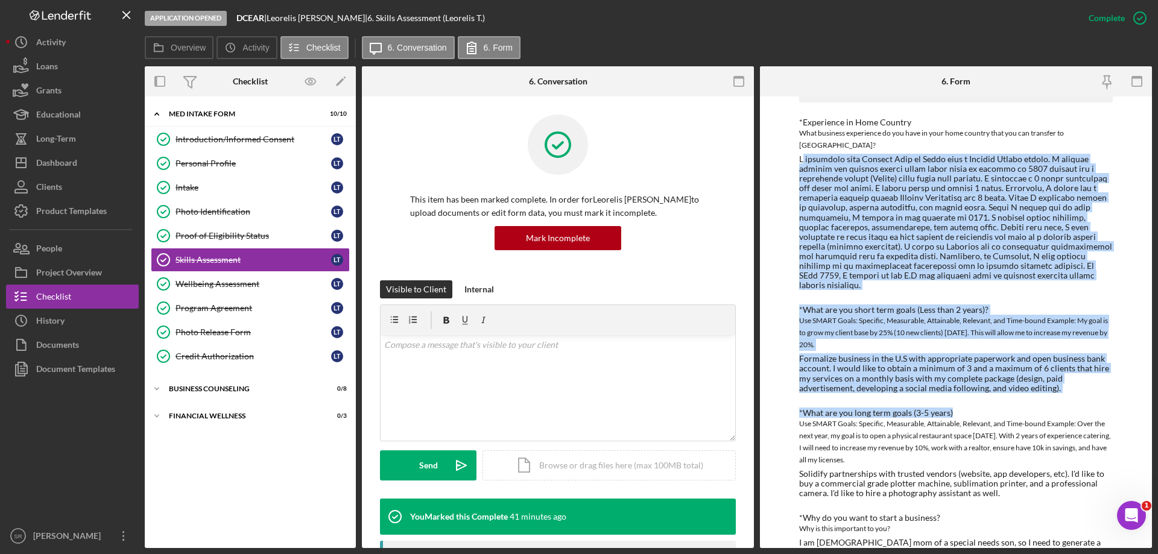
scroll to position [428, 0]
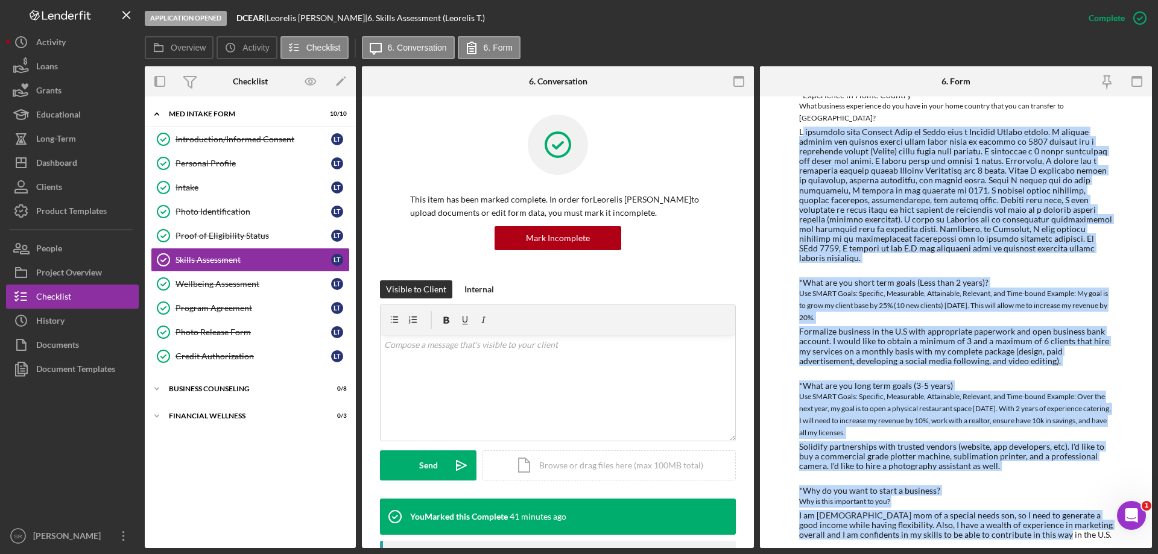
drag, startPoint x: 800, startPoint y: 188, endPoint x: 1070, endPoint y: 537, distance: 441.0
click at [1070, 537] on div "To edit this form you must mark this item incomplete Finances *Financial Tools …" at bounding box center [956, 112] width 314 height 877
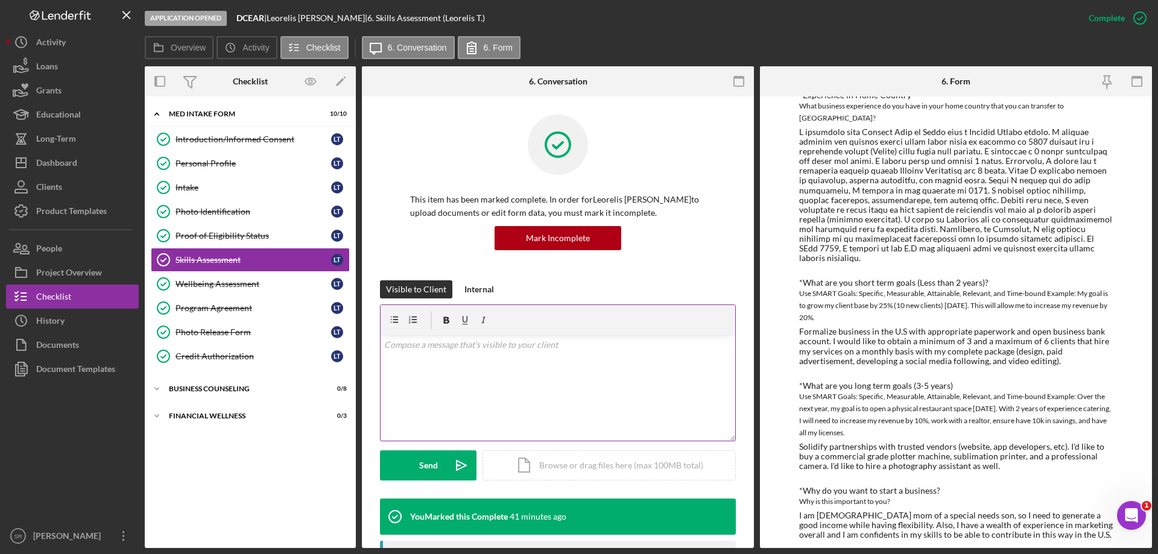
click at [727, 426] on div "v Color teal Color pink Remove color Add row above Add row below Add column bef…" at bounding box center [557, 388] width 355 height 106
drag, startPoint x: 914, startPoint y: 508, endPoint x: 1004, endPoint y: 521, distance: 91.4
click at [916, 511] on div "I am [DEMOGRAPHIC_DATA] mom of a special needs son, so I need to generate a goo…" at bounding box center [956, 525] width 314 height 29
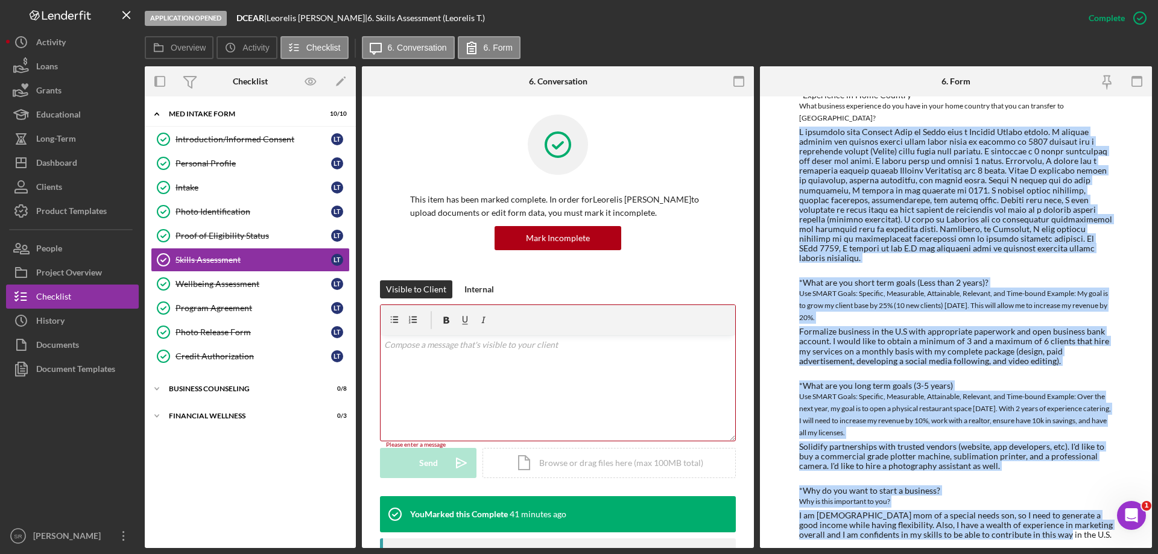
drag, startPoint x: 1059, startPoint y: 523, endPoint x: 783, endPoint y: 136, distance: 475.8
click at [783, 136] on div "To edit this form you must mark this item incomplete Finances *Financial Tools …" at bounding box center [956, 322] width 392 height 452
copy div "I graduated from [PERSON_NAME] [PERSON_NAME] with a Graphic Design degree. I st…"
